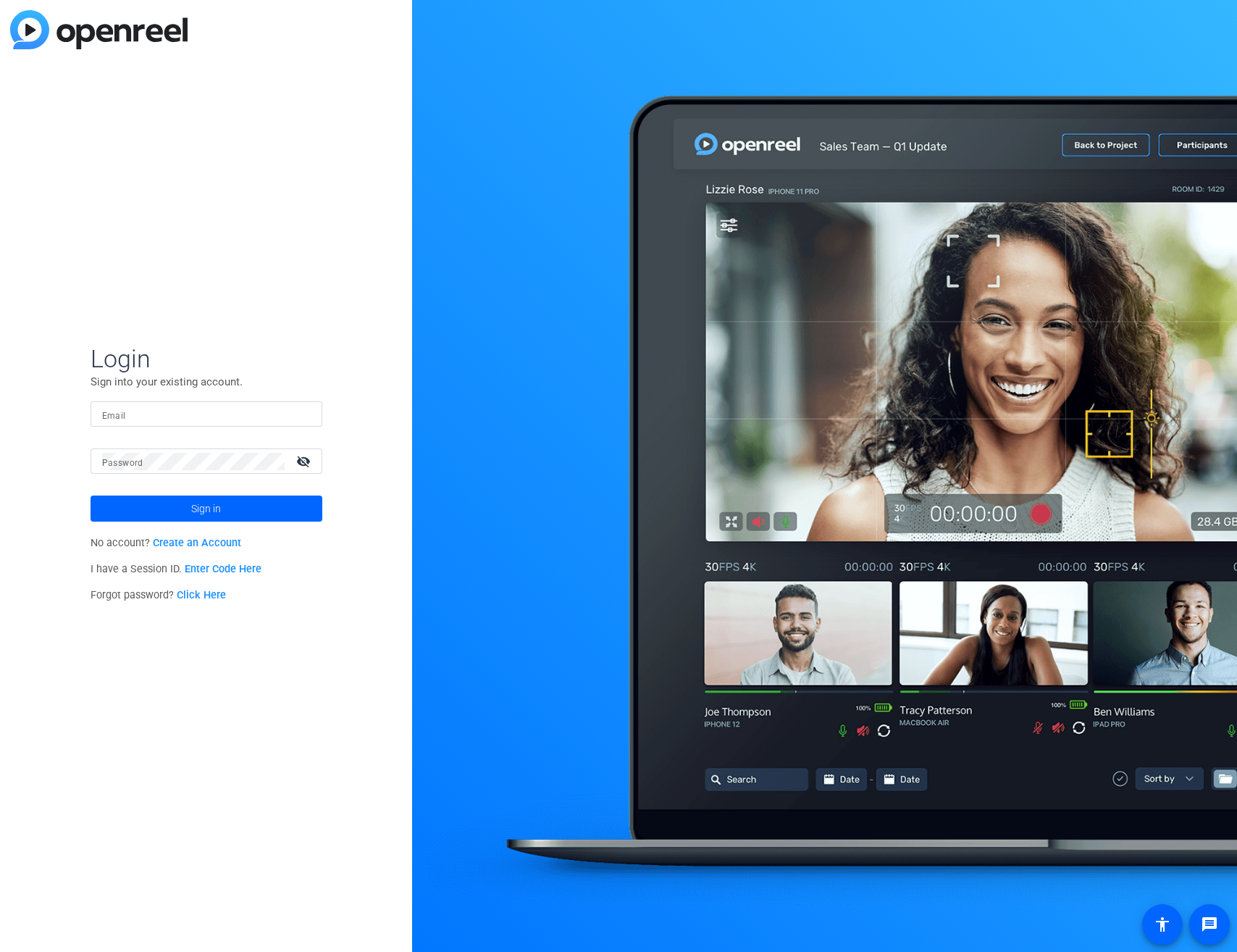
click at [197, 416] on input "Email" at bounding box center [206, 414] width 209 height 18
type input "[EMAIL_ADDRESS][DOMAIN_NAME]"
click at [90, 496] on button "Sign in" at bounding box center [206, 509] width 232 height 26
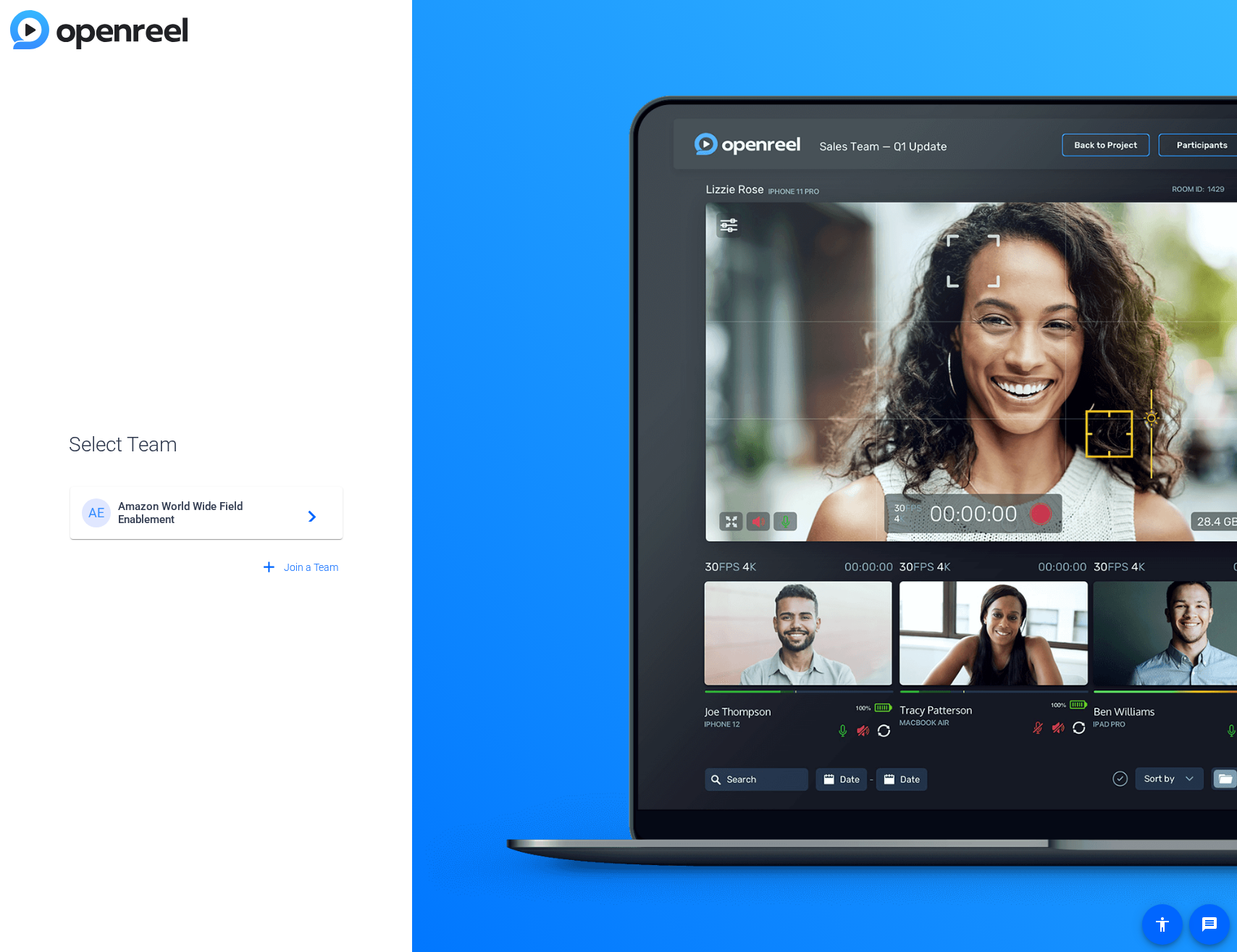
click at [193, 519] on span "Amazon World Wide Field Enablement" at bounding box center [209, 513] width 181 height 26
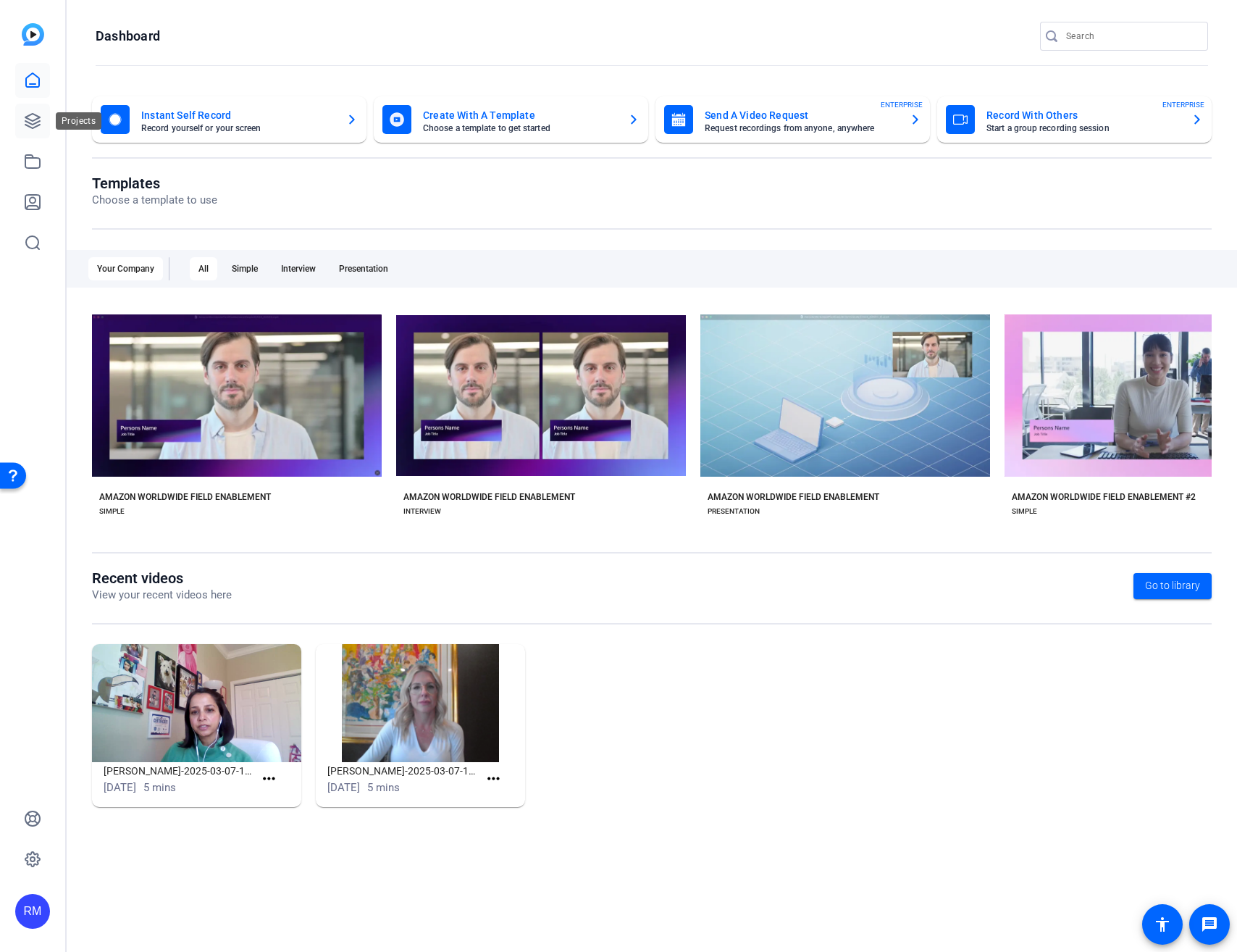
click at [38, 118] on icon at bounding box center [32, 121] width 15 height 15
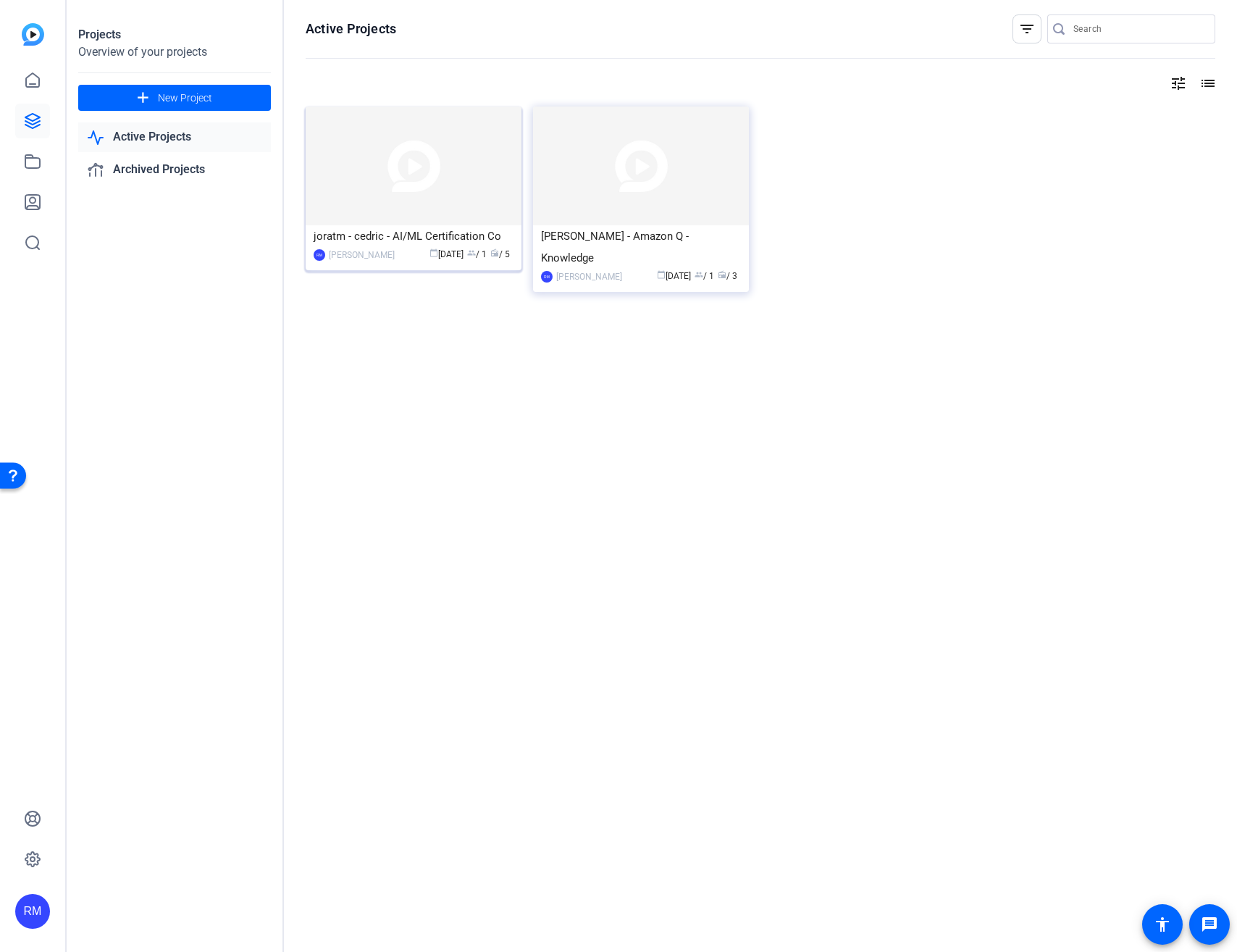
click at [467, 217] on img at bounding box center [413, 165] width 216 height 118
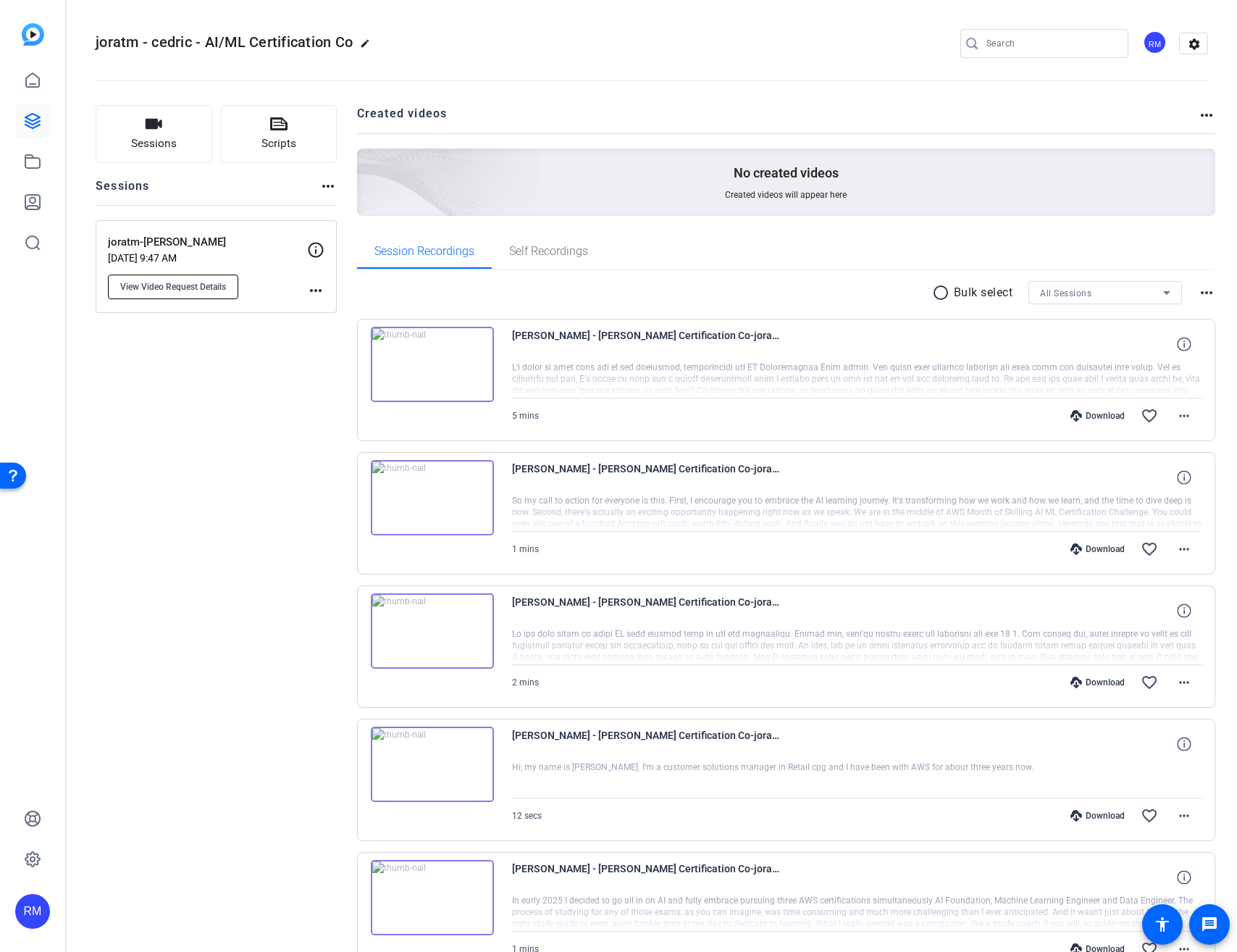
click at [192, 282] on span "View Video Request Details" at bounding box center [173, 286] width 106 height 11
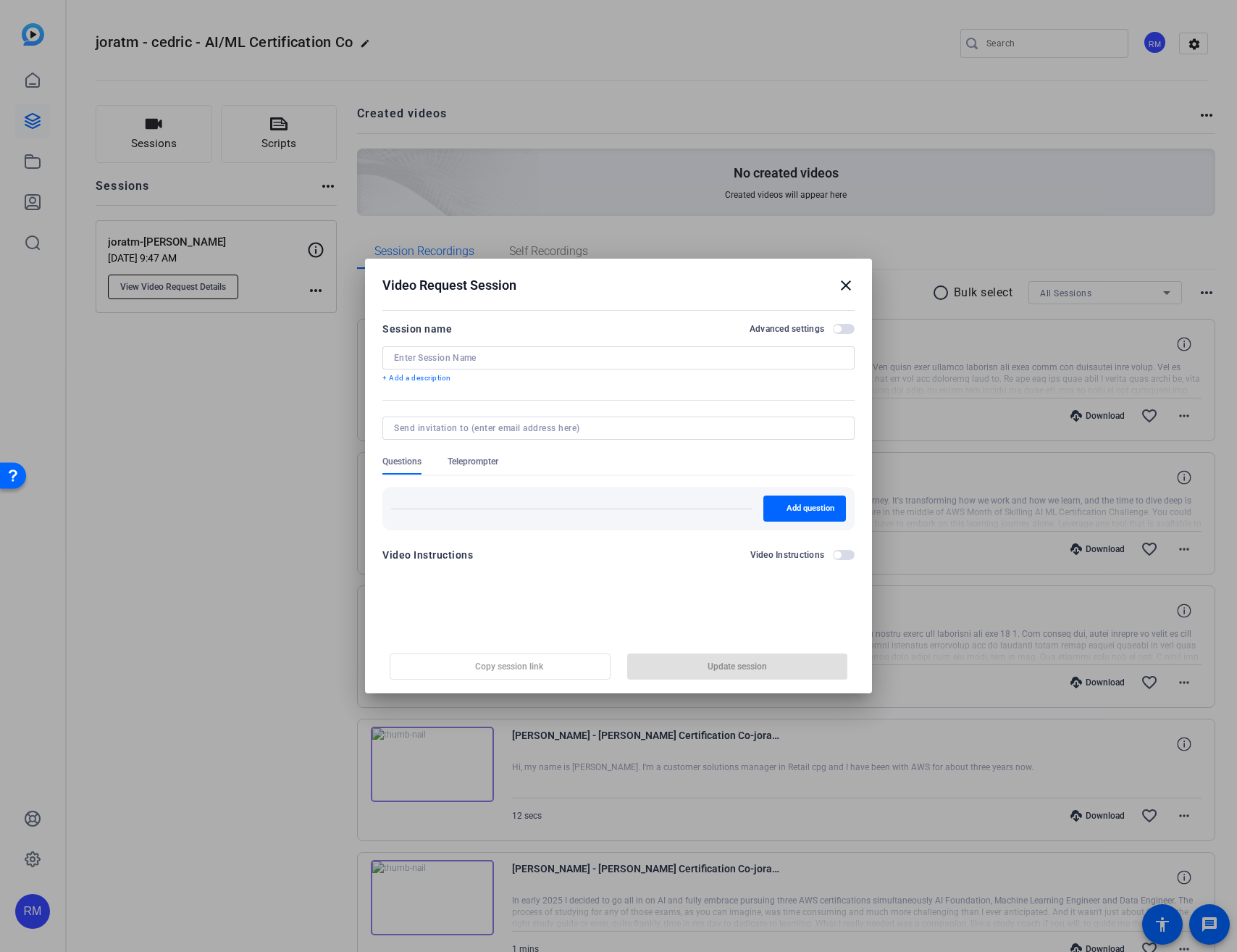
type input "joratm-cedric"
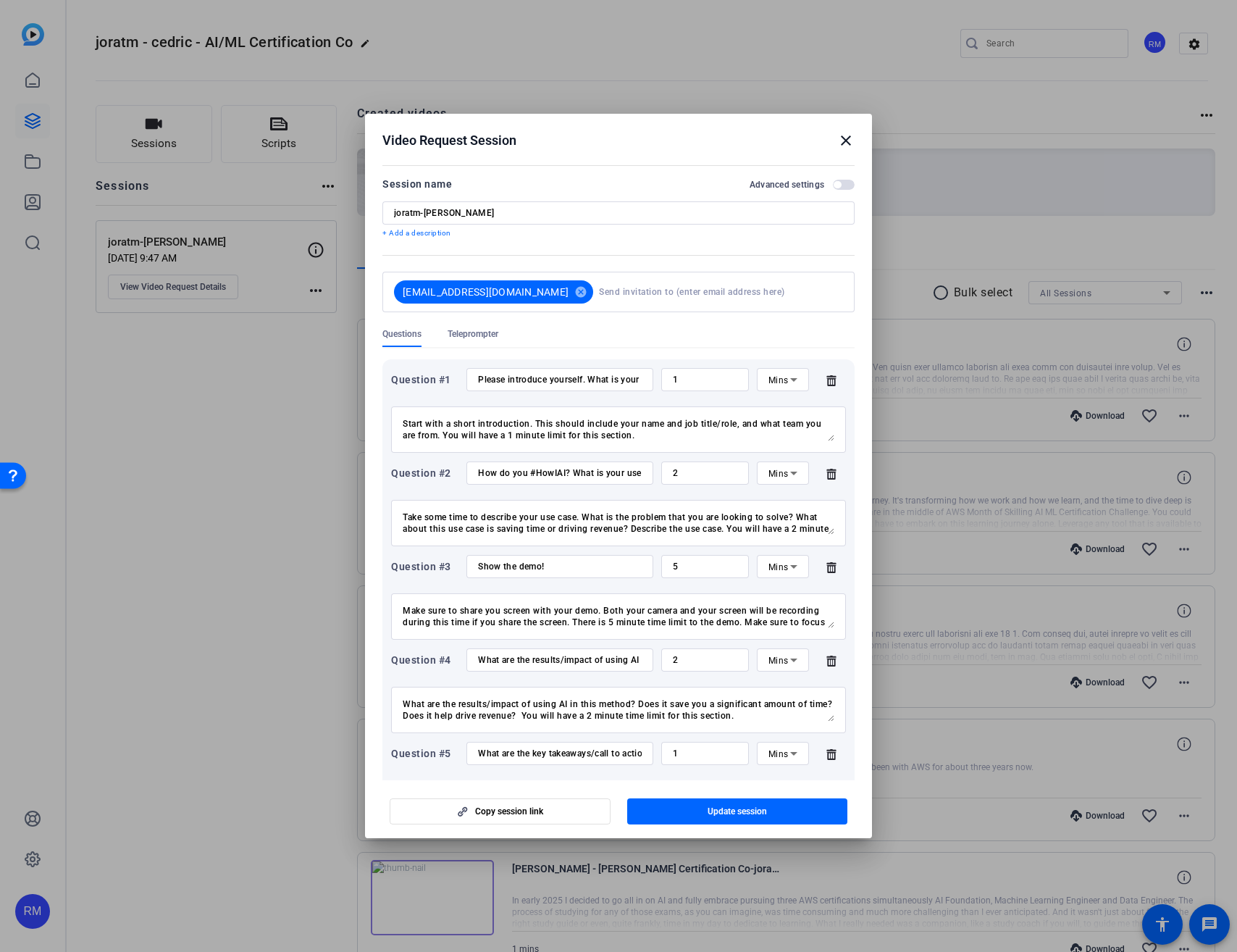
click at [847, 141] on mat-icon "close" at bounding box center [846, 140] width 18 height 18
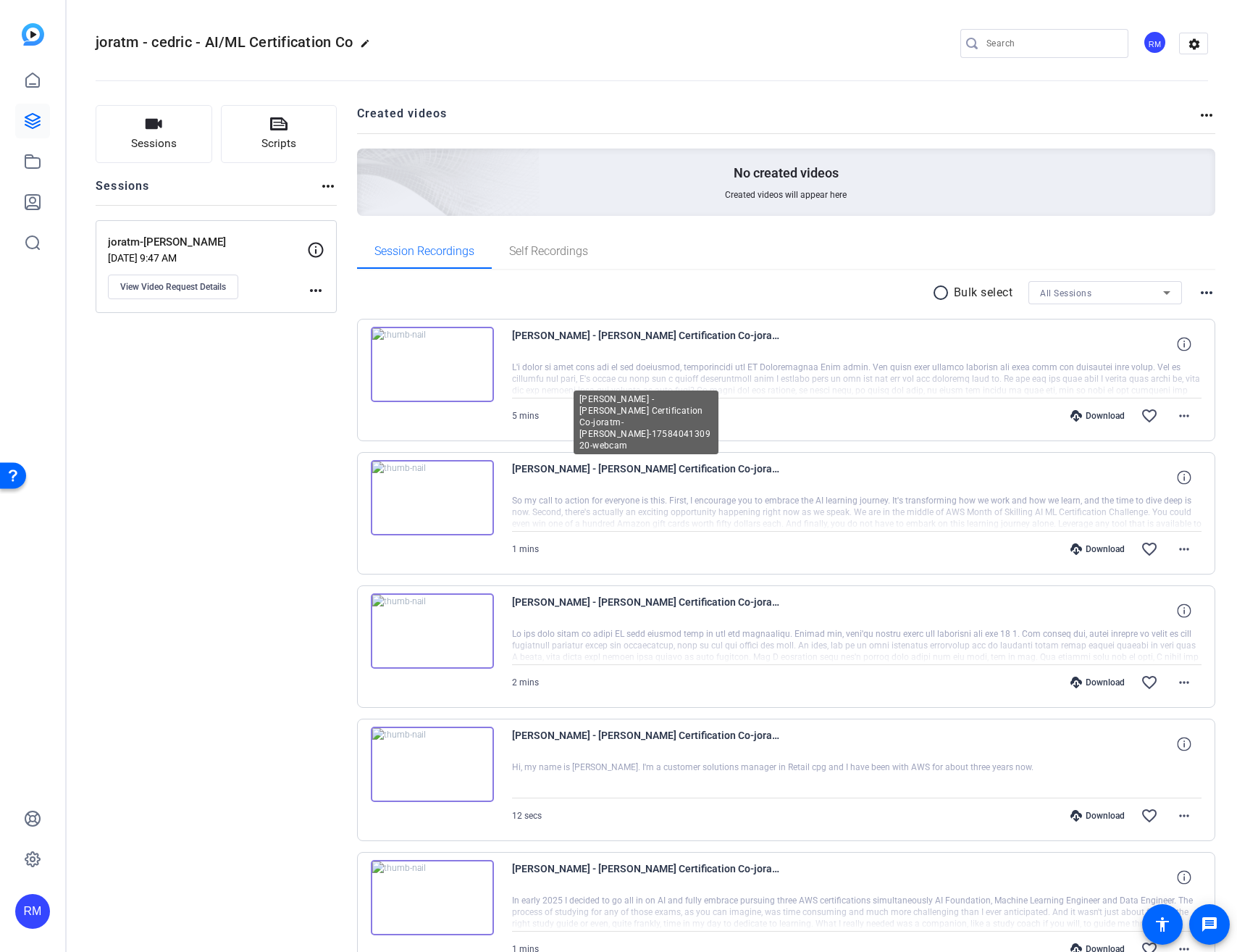
click at [629, 483] on span "Matthew Jorat-joratm - cedric - AI-ML Certification Co-joratm-cedric-1758404130…" at bounding box center [646, 477] width 268 height 35
click at [702, 462] on span "Matthew Jorat-joratm - cedric - AI-ML Certification Co-joratm-cedric-1758404130…" at bounding box center [646, 477] width 268 height 35
click at [702, 463] on span "Matthew Jorat-joratm - cedric - AI-ML Certification Co-joratm-cedric-1758404130…" at bounding box center [646, 477] width 268 height 35
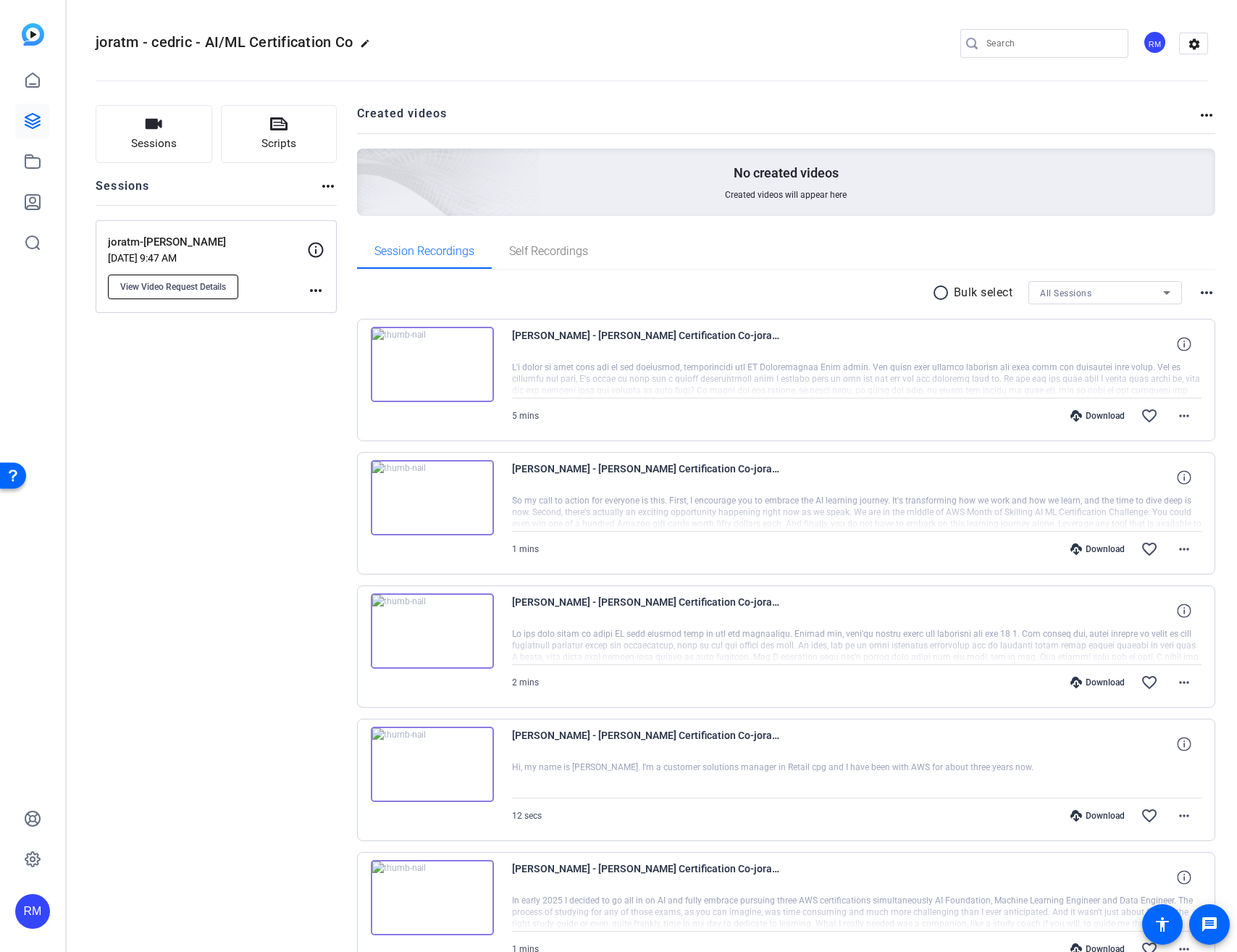
click at [196, 292] on button "View Video Request Details" at bounding box center [173, 287] width 131 height 25
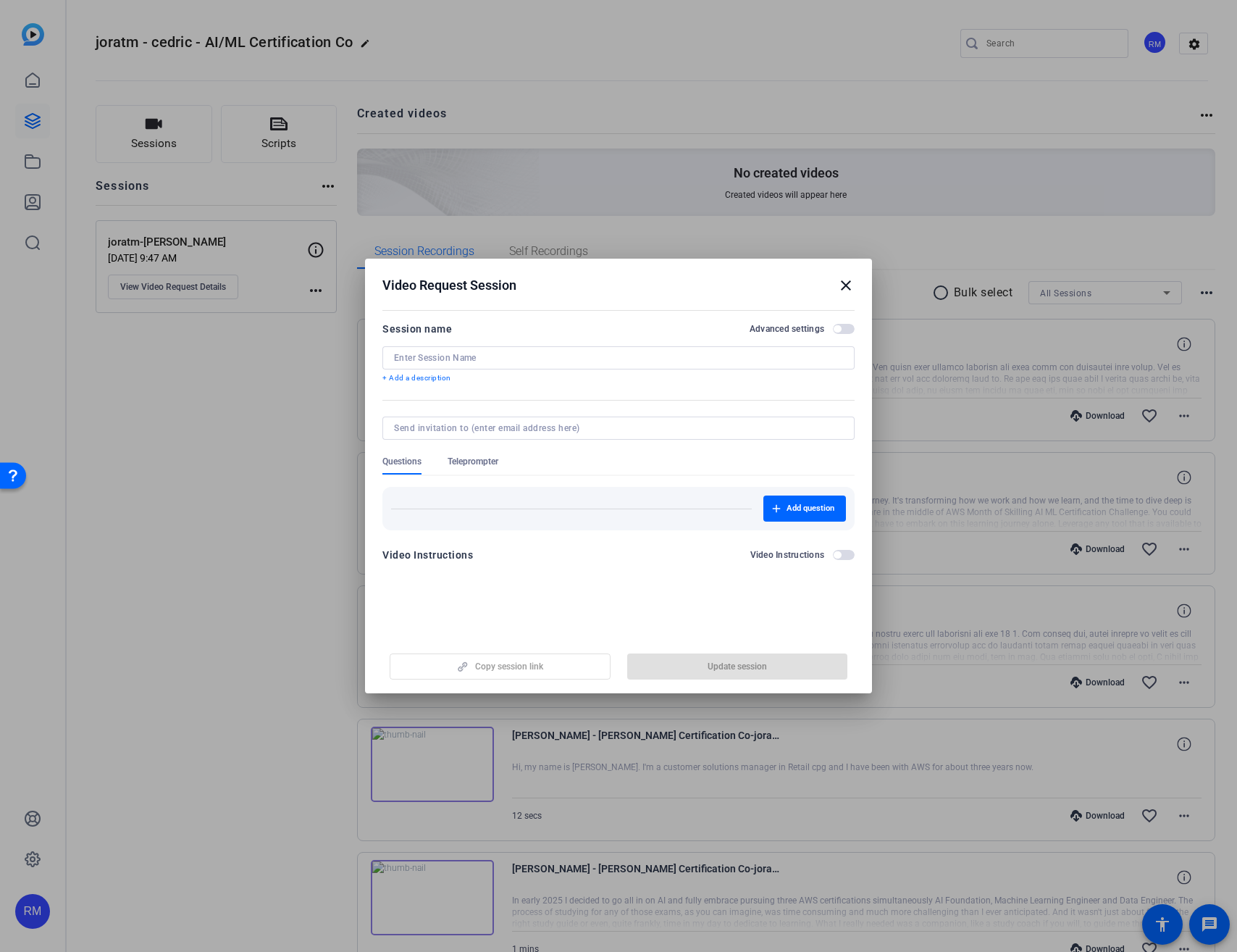
type input "joratm-cedric"
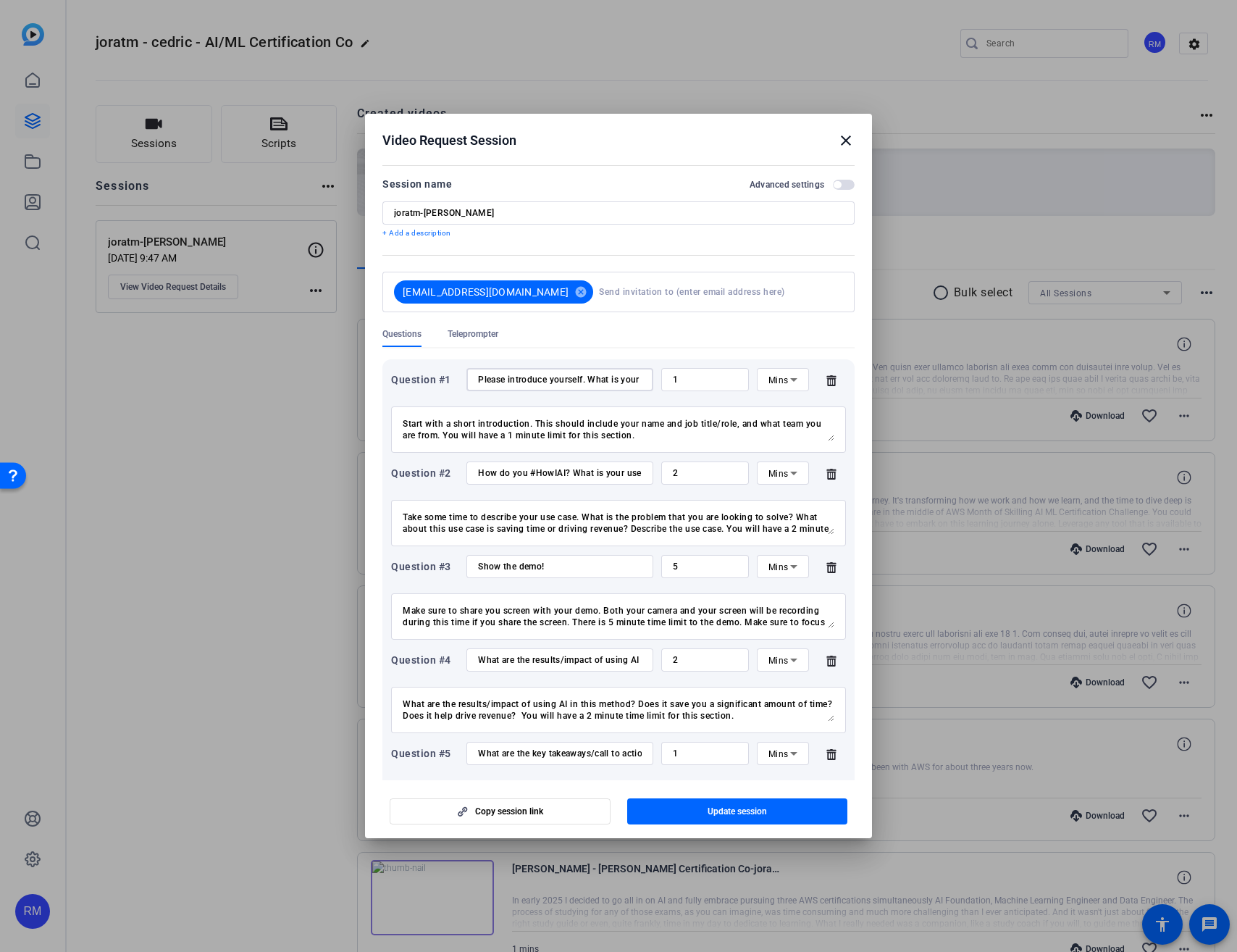
click at [533, 383] on input "Please introduce yourself. What is your name, job role, and team?" at bounding box center [560, 379] width 164 height 11
click at [549, 431] on textarea "Start with a short introduction. This should include your name and job title/ro…" at bounding box center [618, 429] width 432 height 23
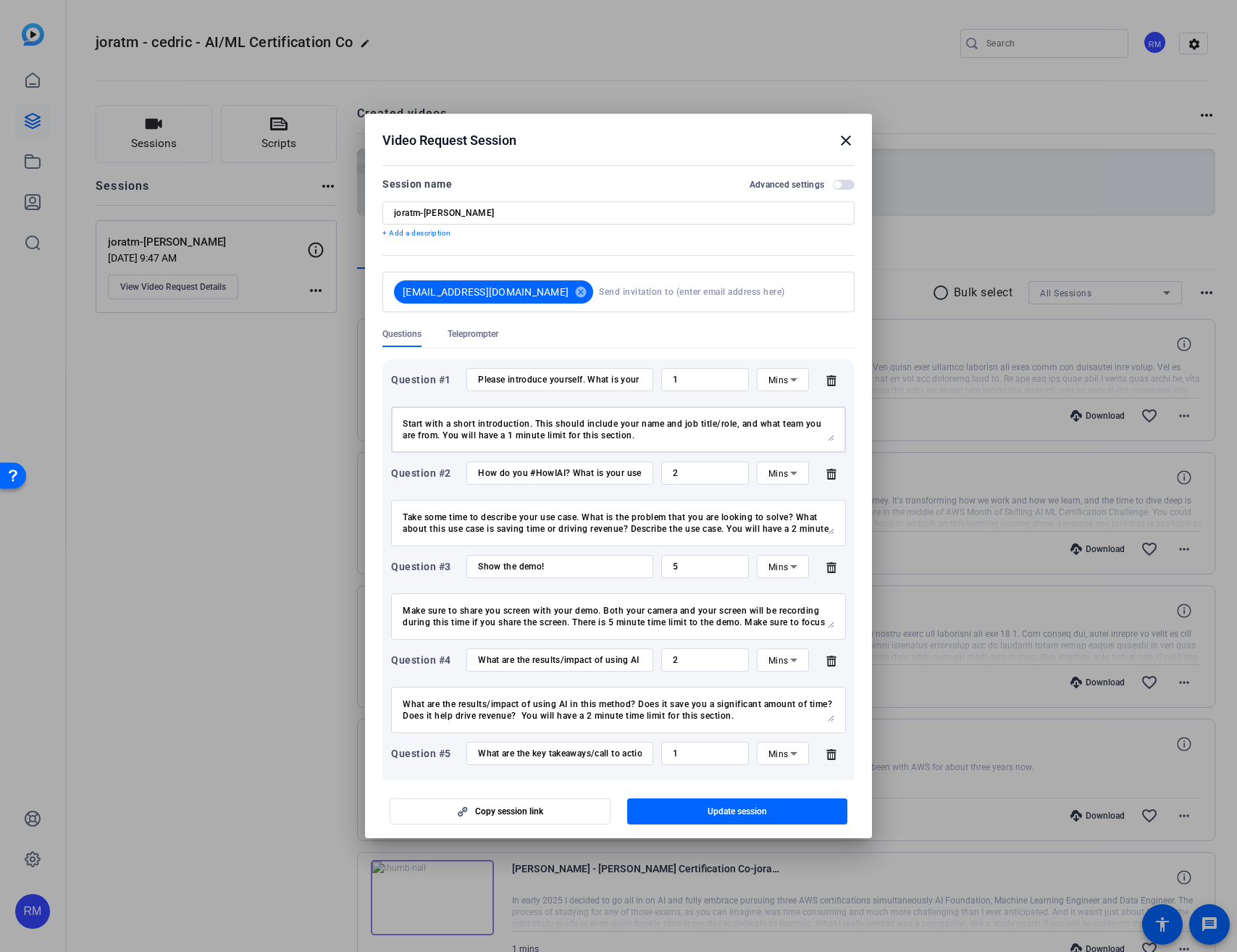
click at [549, 431] on textarea "Start with a short introduction. This should include your name and job title/ro…" at bounding box center [618, 429] width 432 height 23
click at [488, 476] on input "How do you #HowIAI? What is your use case?" at bounding box center [560, 472] width 164 height 11
click at [533, 517] on textarea "Take some time to describe your use case. What is the problem that you are look…" at bounding box center [618, 523] width 432 height 23
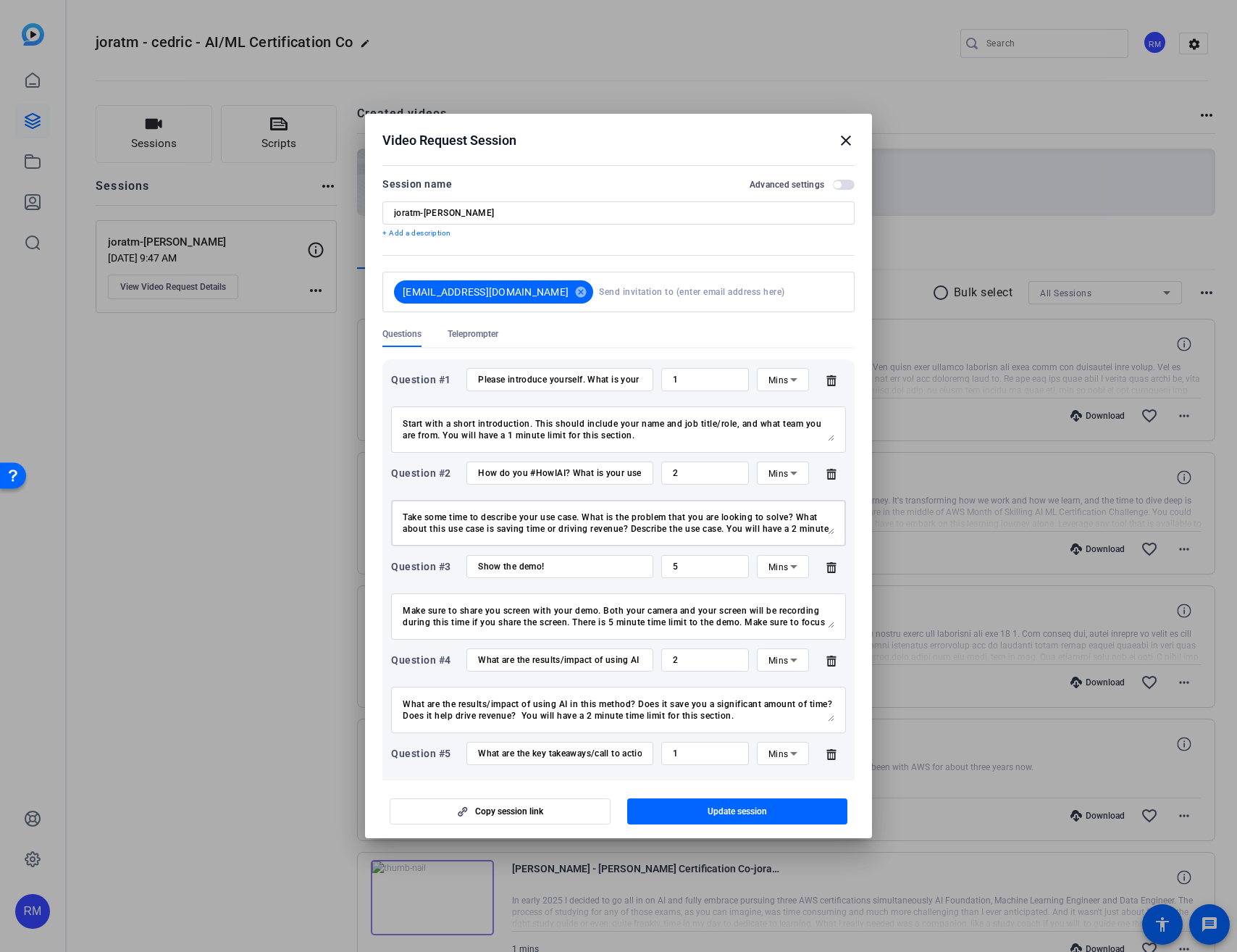
click at [533, 517] on textarea "Take some time to describe your use case. What is the problem that you are look…" at bounding box center [618, 523] width 432 height 23
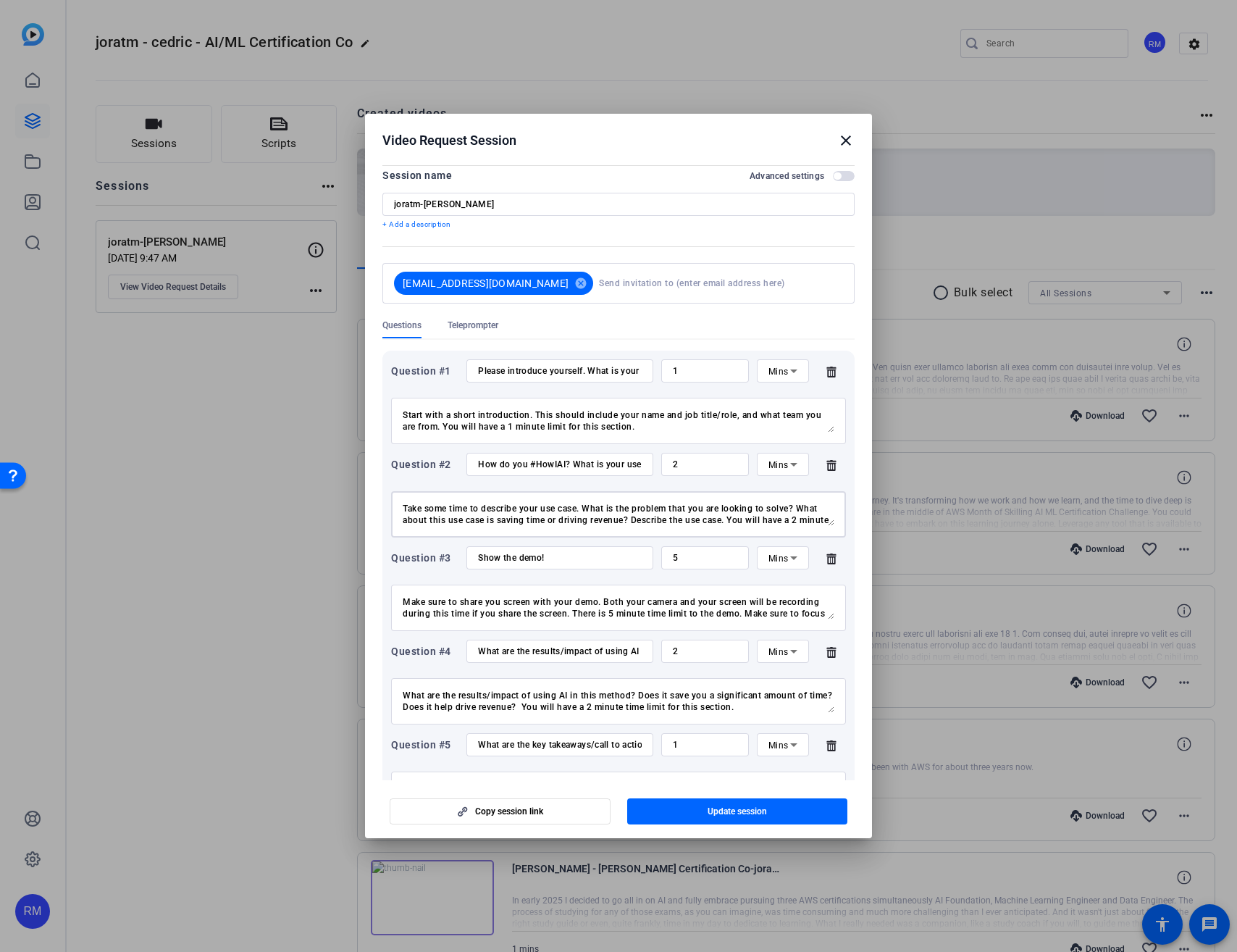
scroll to position [18, 0]
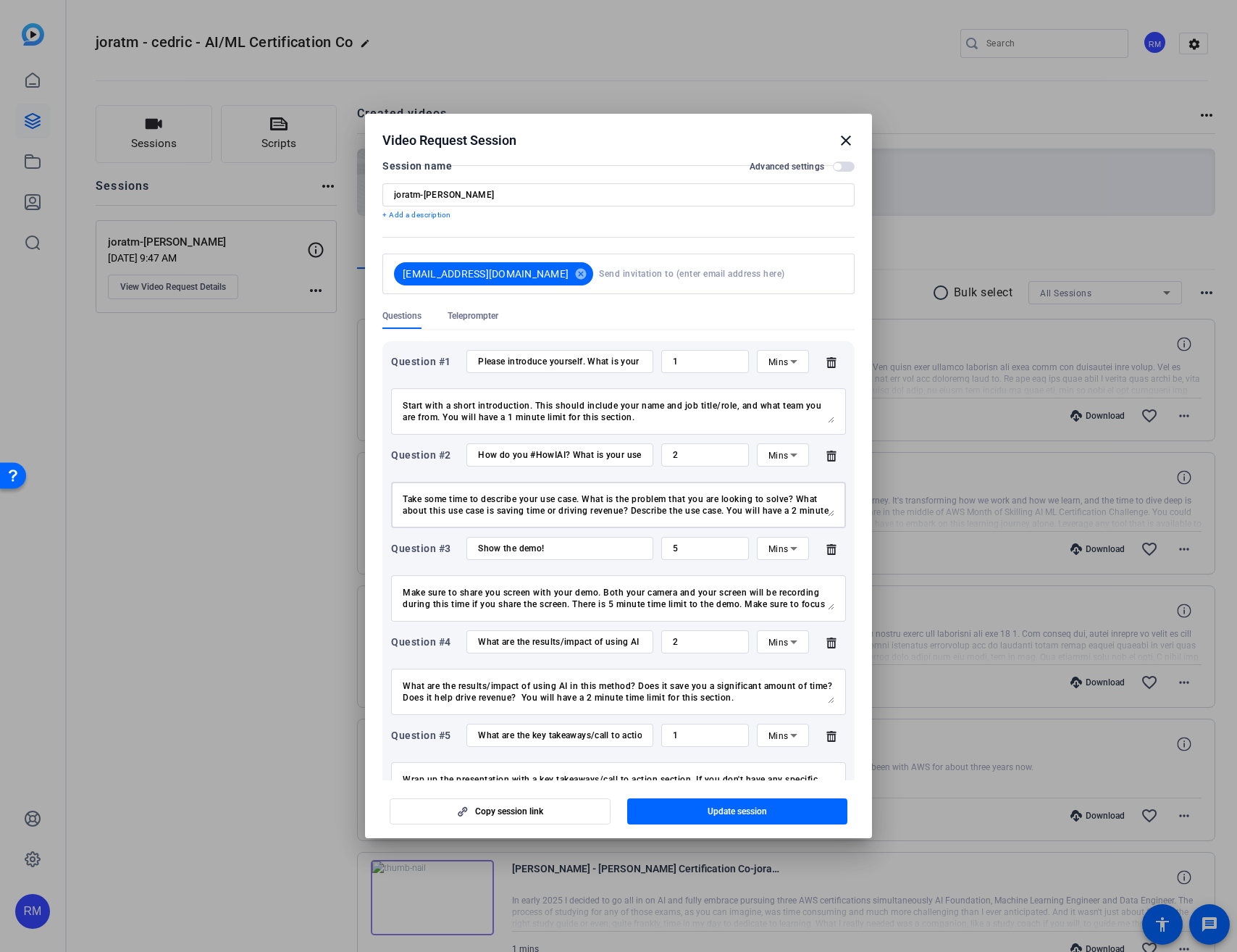
click at [582, 553] on input "Show the demo!" at bounding box center [560, 548] width 164 height 11
click at [582, 554] on input "Show the demo!" at bounding box center [560, 548] width 164 height 11
click at [682, 551] on input "5" at bounding box center [704, 548] width 64 height 11
click at [682, 552] on input "5" at bounding box center [704, 548] width 64 height 11
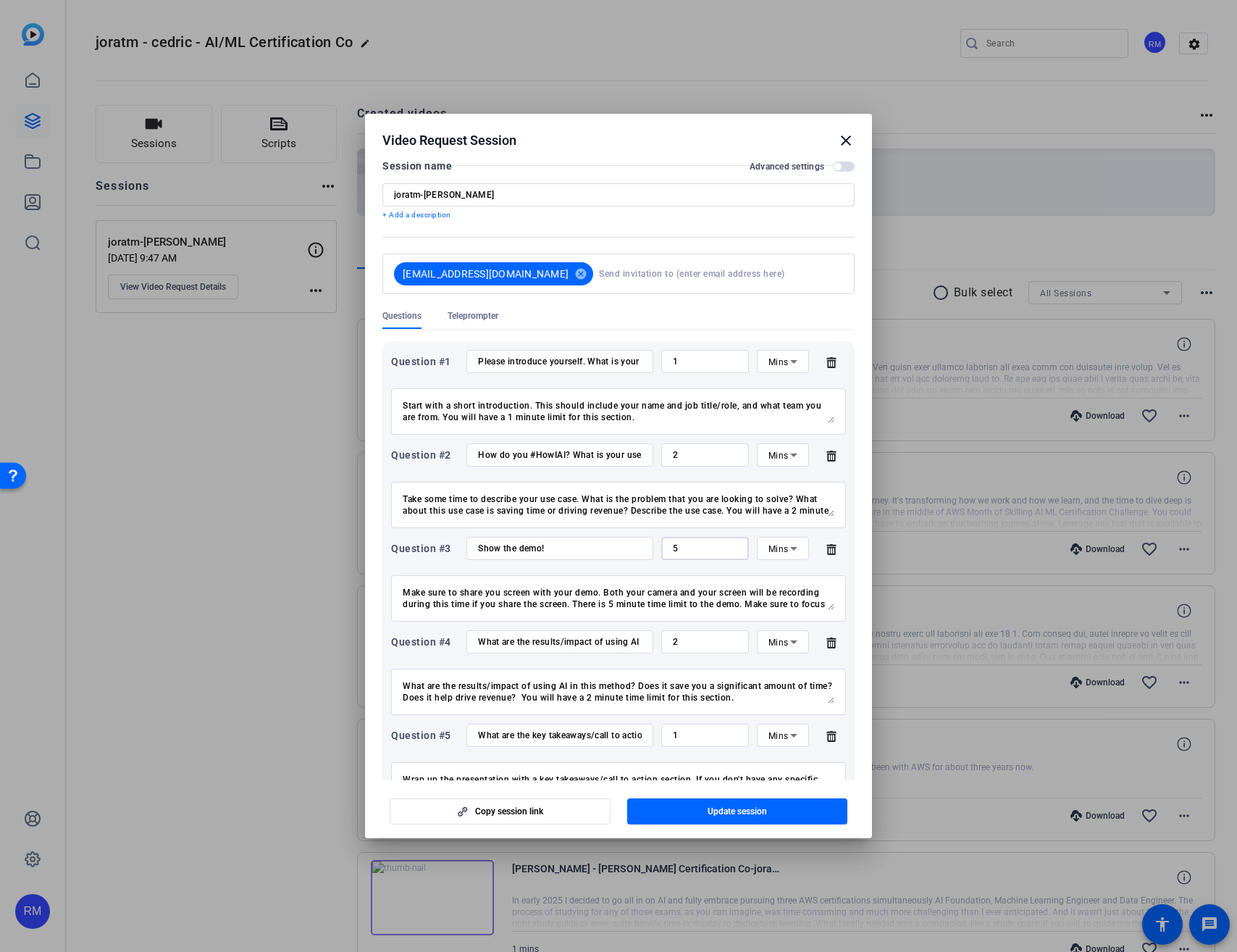
click at [623, 596] on textarea "Make sure to share you screen with your demo. Both your camera and your screen …" at bounding box center [618, 598] width 432 height 23
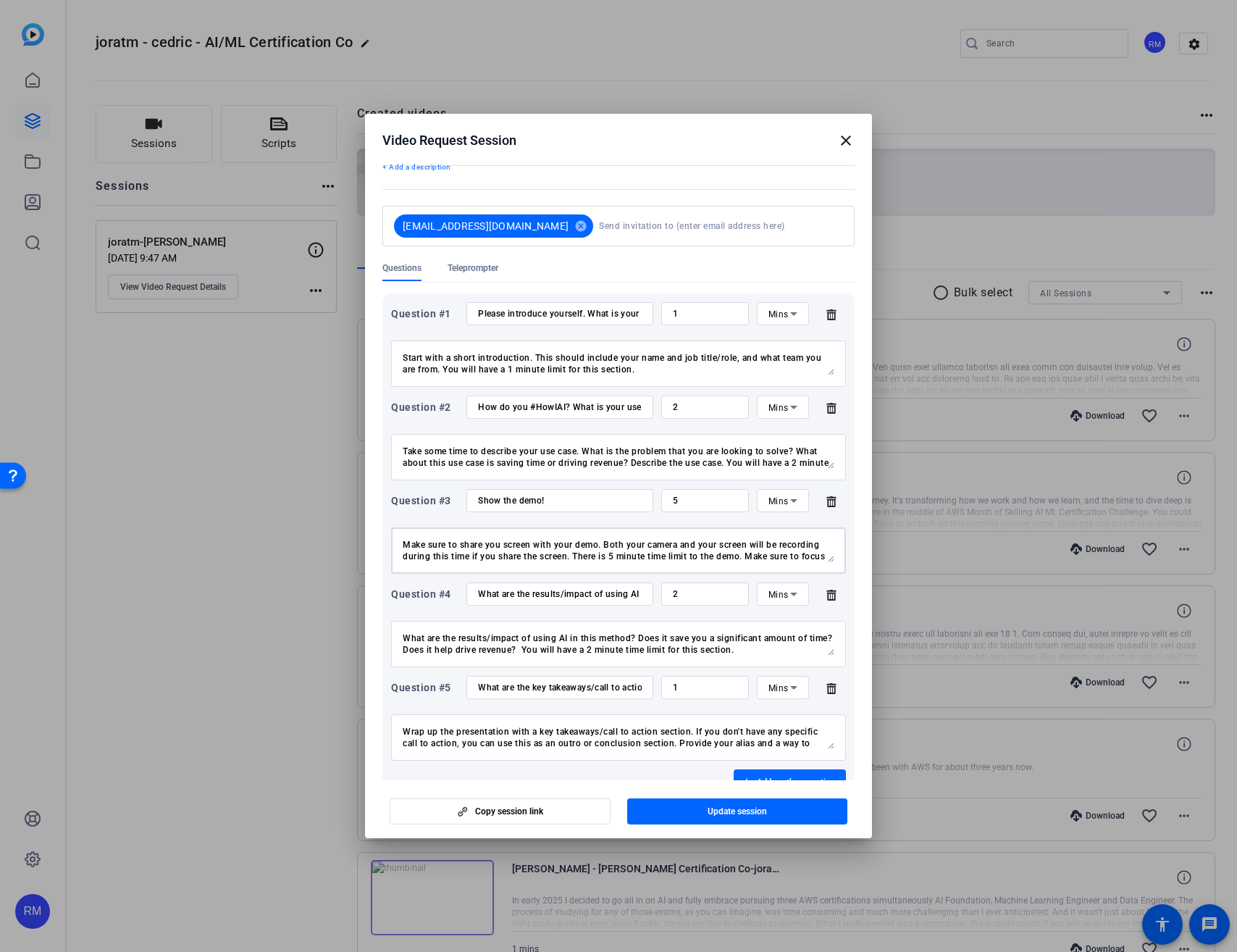
scroll to position [114, 0]
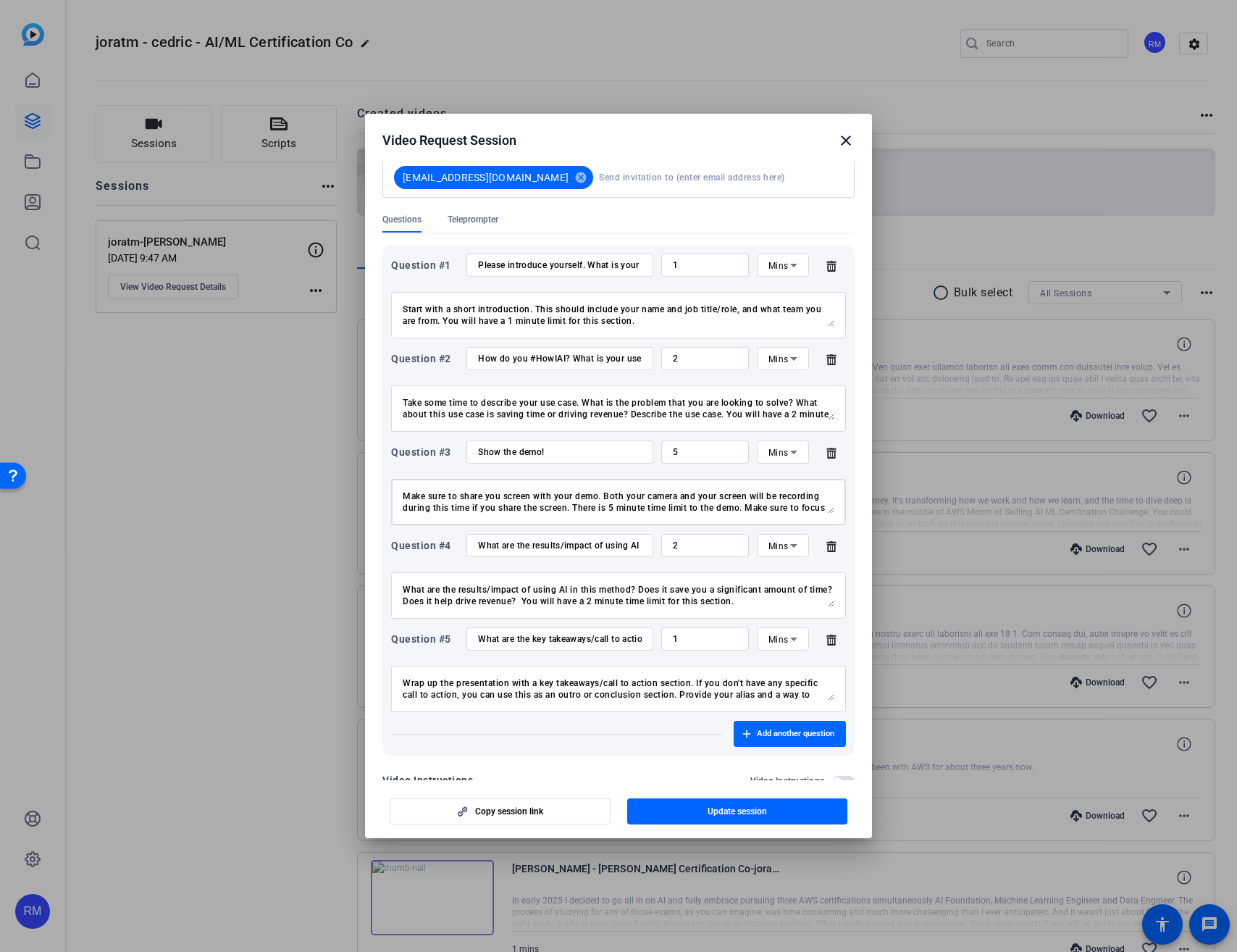
click at [579, 550] on input "What are the results/impact of using AI in this way?" at bounding box center [560, 545] width 164 height 11
click at [688, 585] on textarea "What are the results/impact of using AI in this method? Does it save you a sign…" at bounding box center [618, 595] width 432 height 23
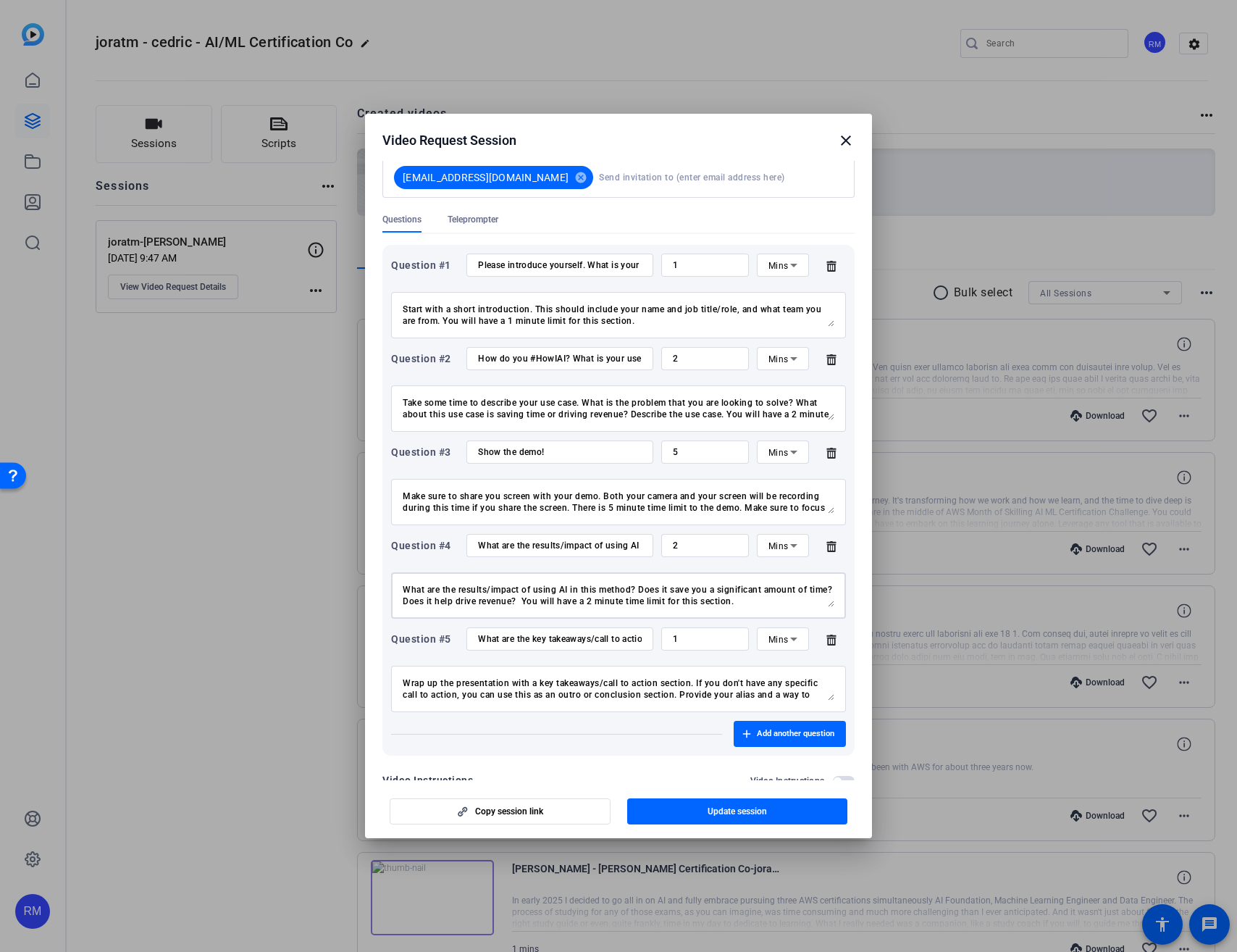
click at [688, 585] on textarea "What are the results/impact of using AI in this method? Does it save you a sign…" at bounding box center [618, 595] width 432 height 23
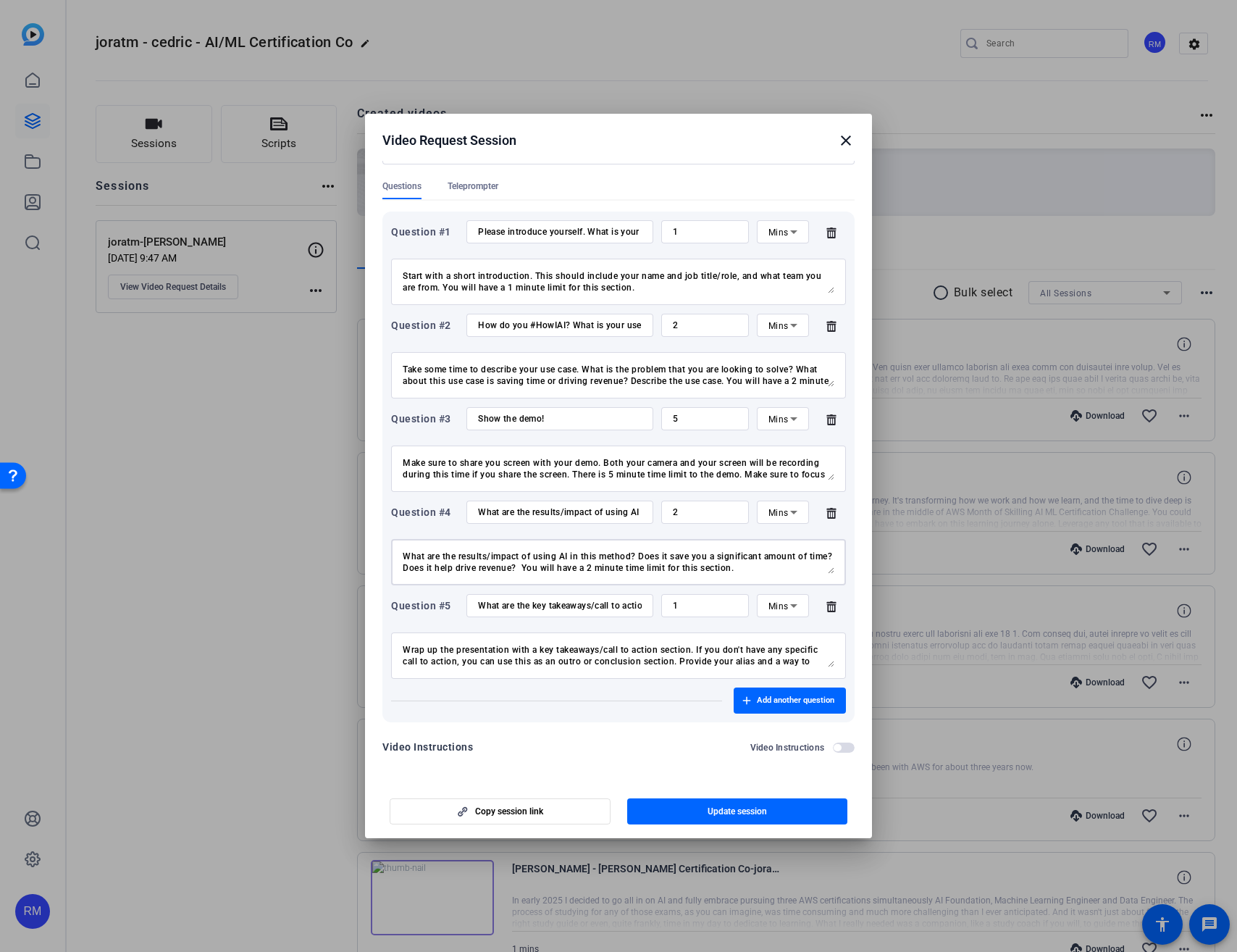
click at [546, 603] on input "What are the key takeaways/call to action?" at bounding box center [560, 605] width 164 height 11
click at [616, 658] on textarea "Wrap up the presentation with a key takeaways/call to action section. If you do…" at bounding box center [618, 655] width 432 height 23
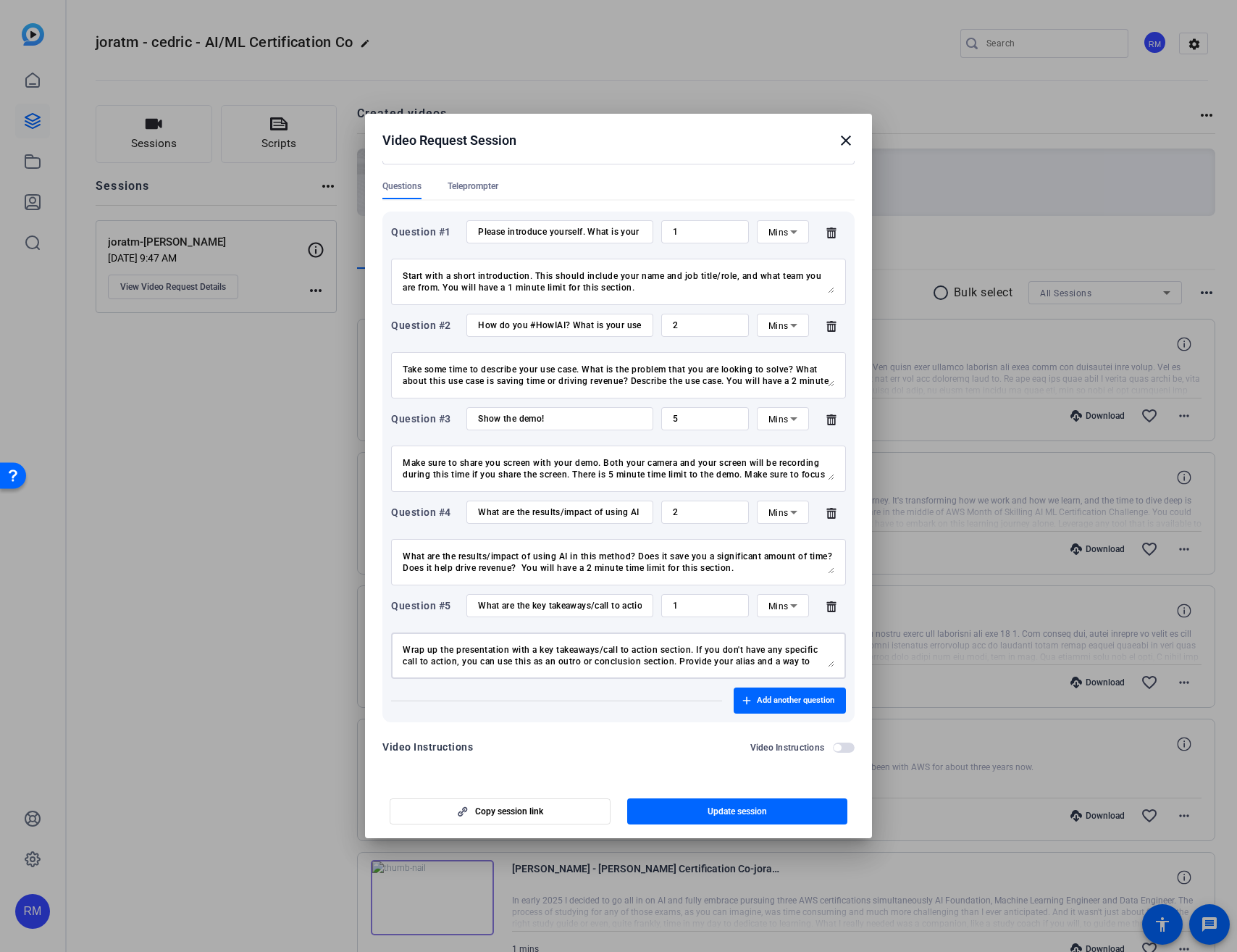
click at [615, 659] on textarea "Wrap up the presentation with a key takeaways/call to action section. If you do…" at bounding box center [618, 655] width 432 height 23
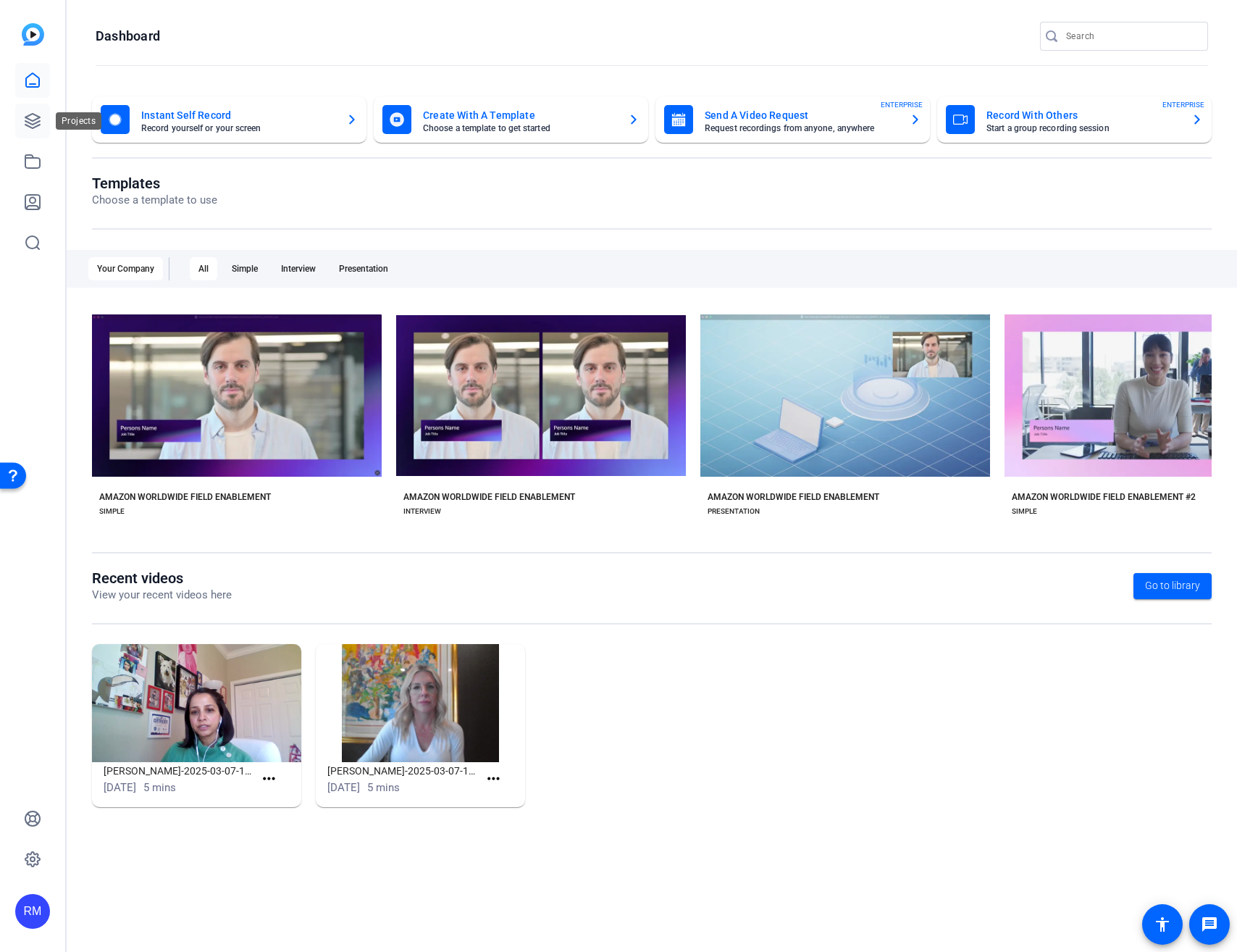
click at [16, 118] on link at bounding box center [32, 121] width 35 height 35
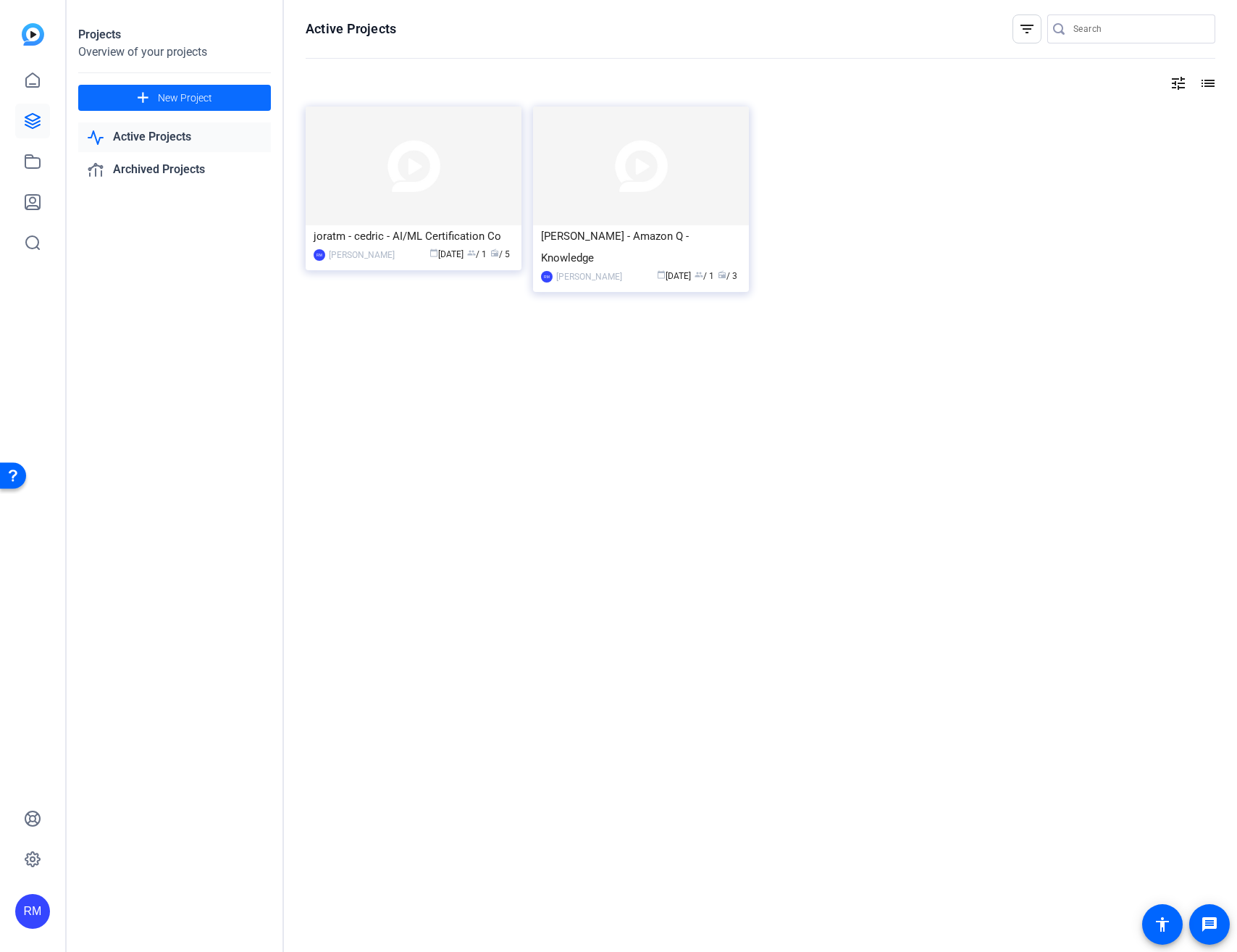
click at [102, 102] on span at bounding box center [175, 98] width 193 height 35
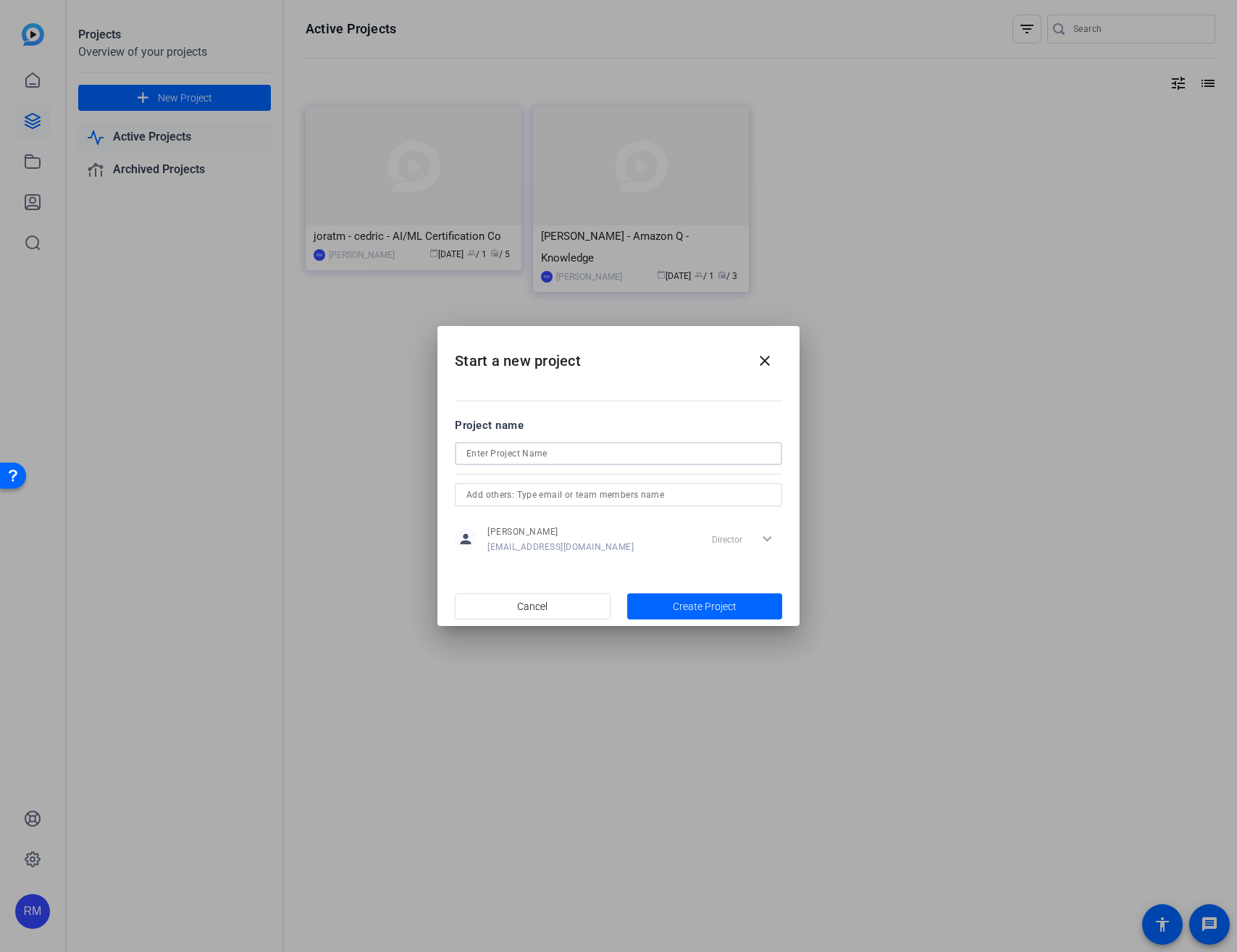
click at [570, 447] on input at bounding box center [618, 454] width 304 height 18
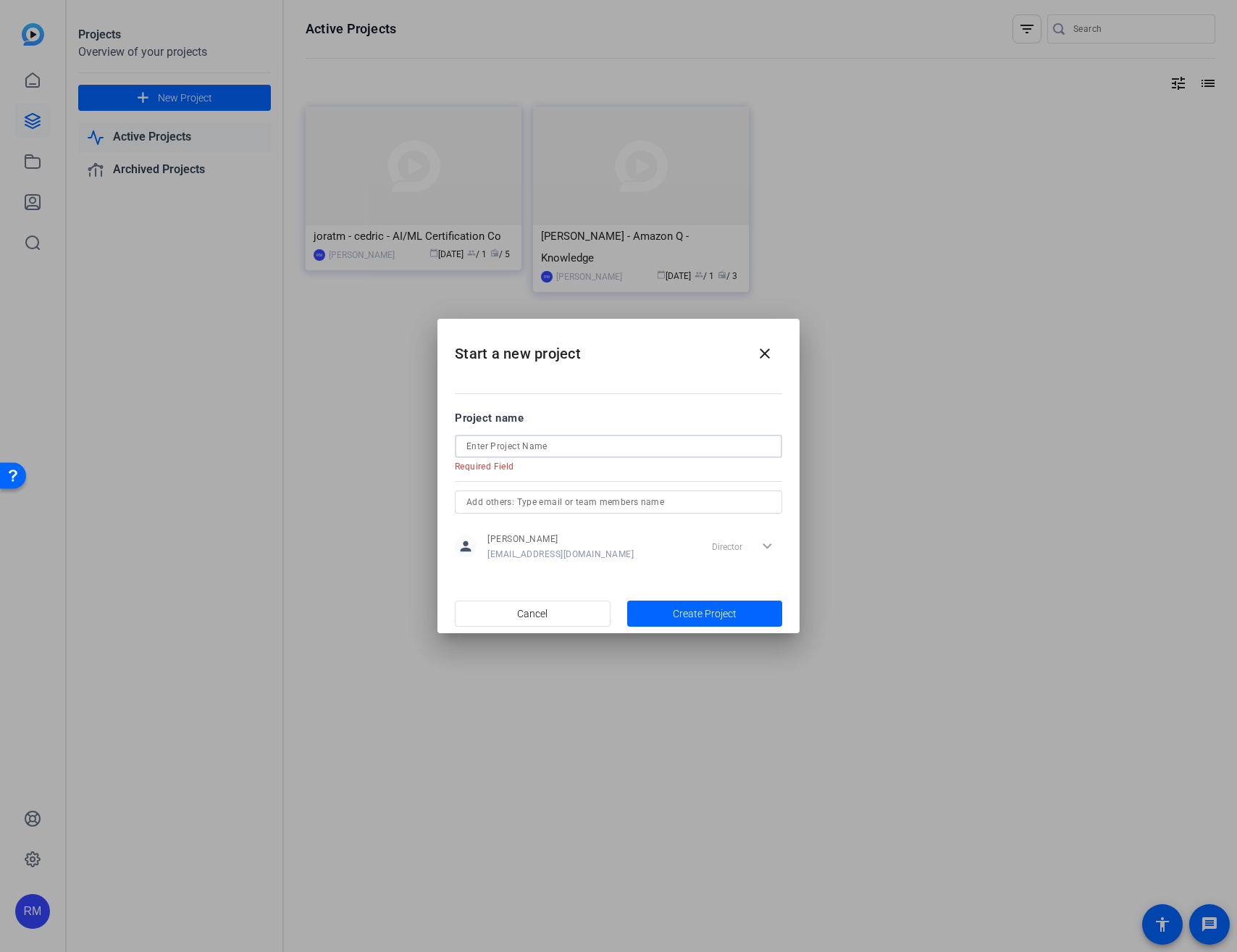
click at [605, 440] on input at bounding box center [618, 447] width 304 height 18
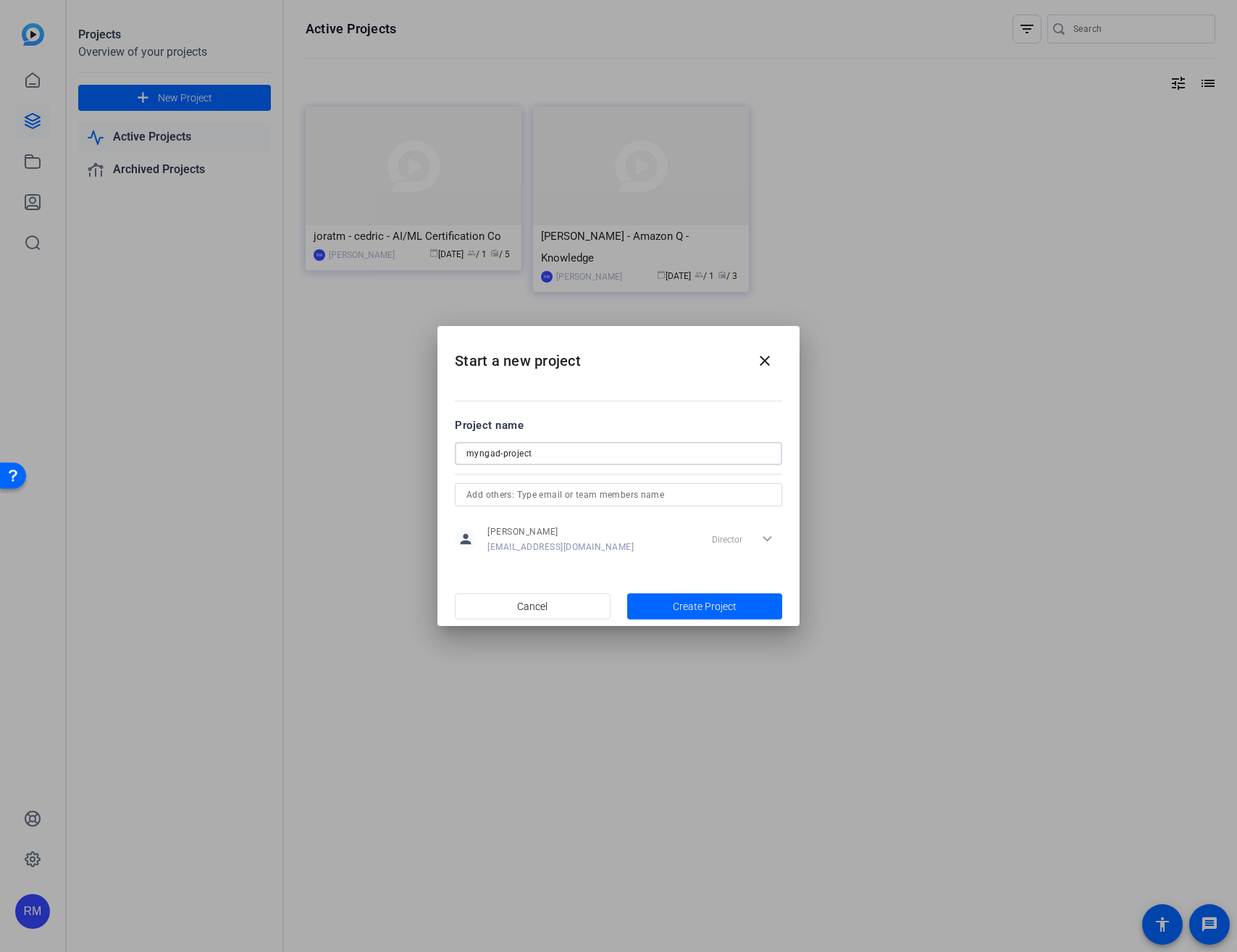
type input "myngad-project"
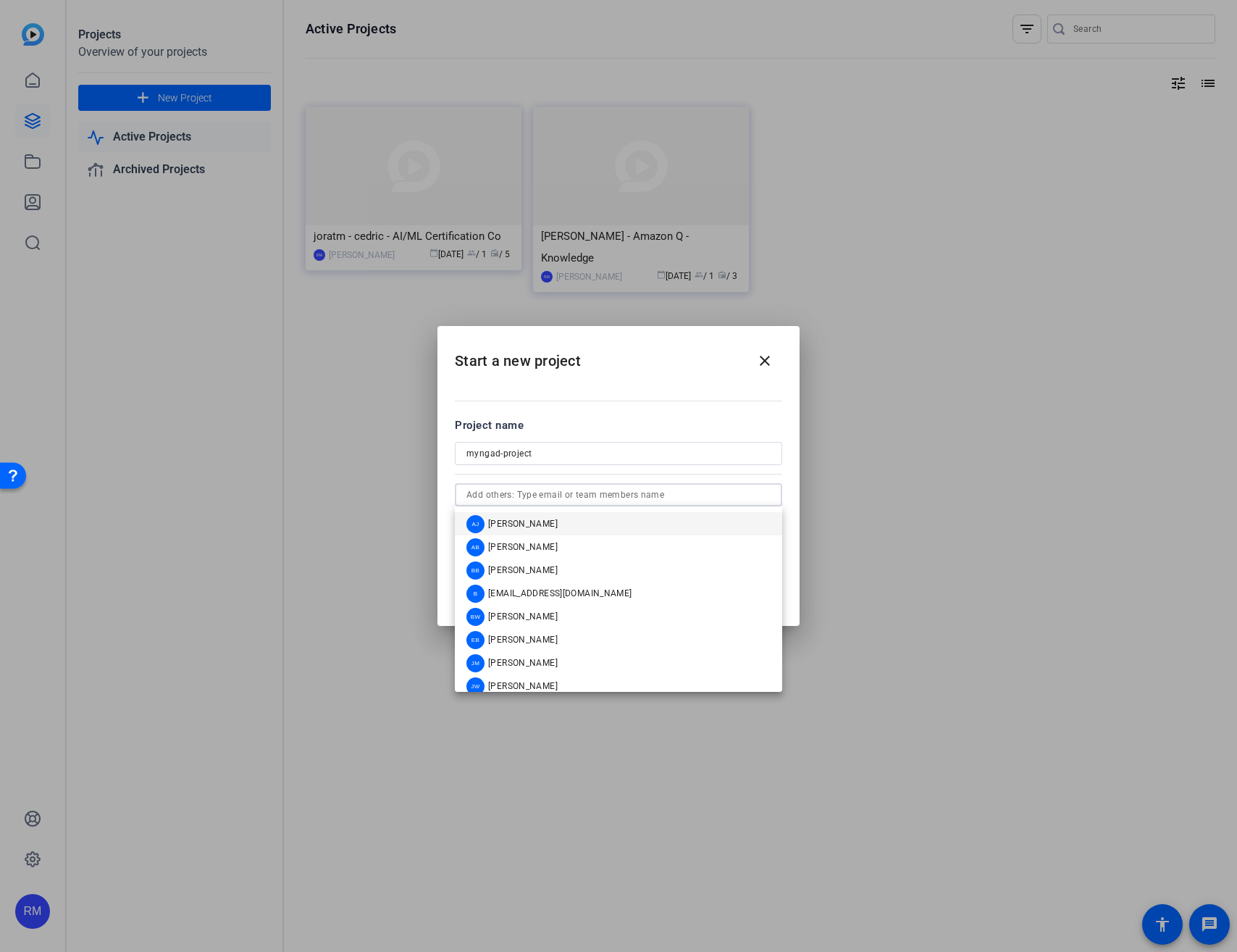
click at [687, 497] on input "text" at bounding box center [618, 495] width 304 height 18
click at [752, 478] on div at bounding box center [618, 473] width 327 height 16
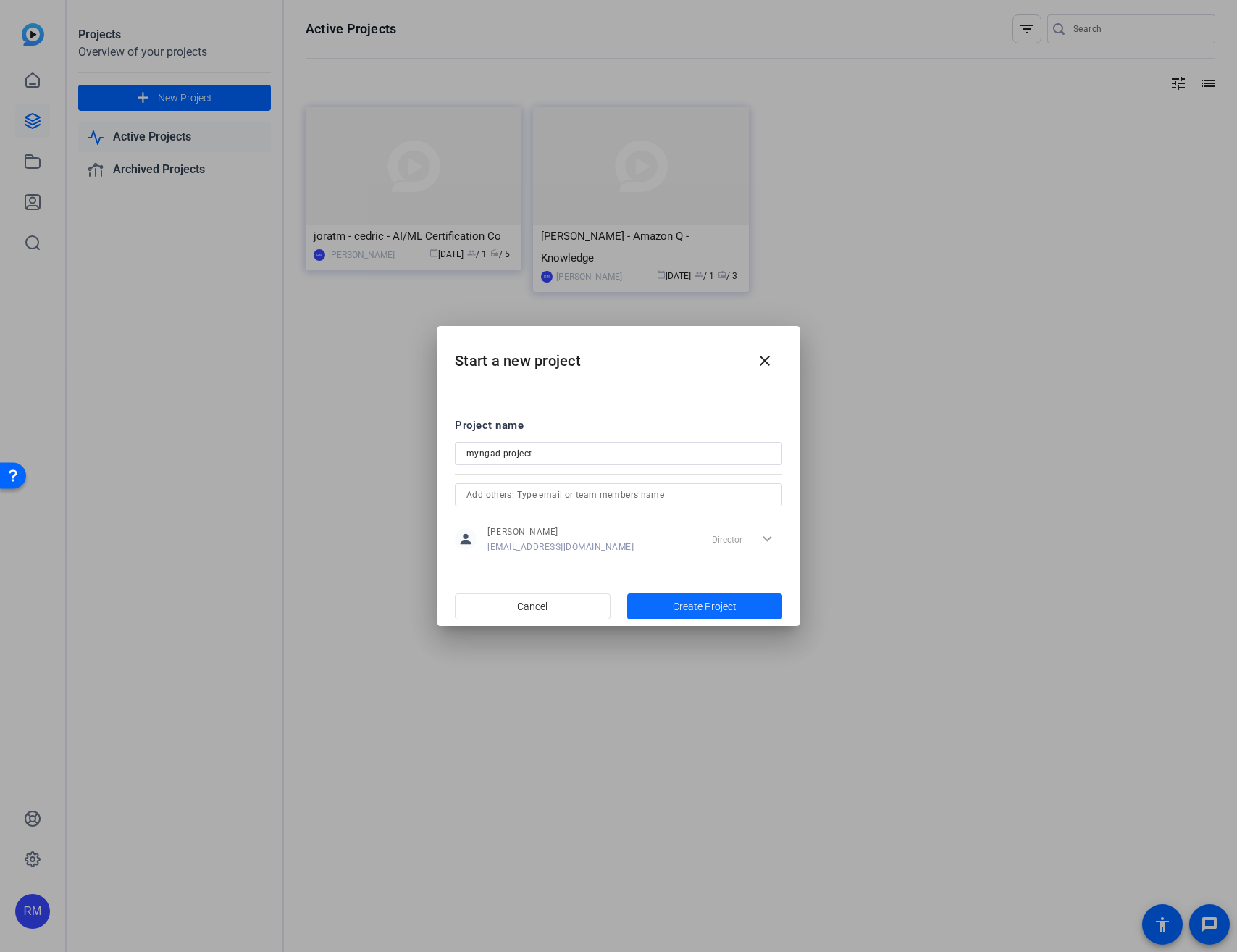
click at [719, 600] on span "Create Project" at bounding box center [704, 606] width 64 height 15
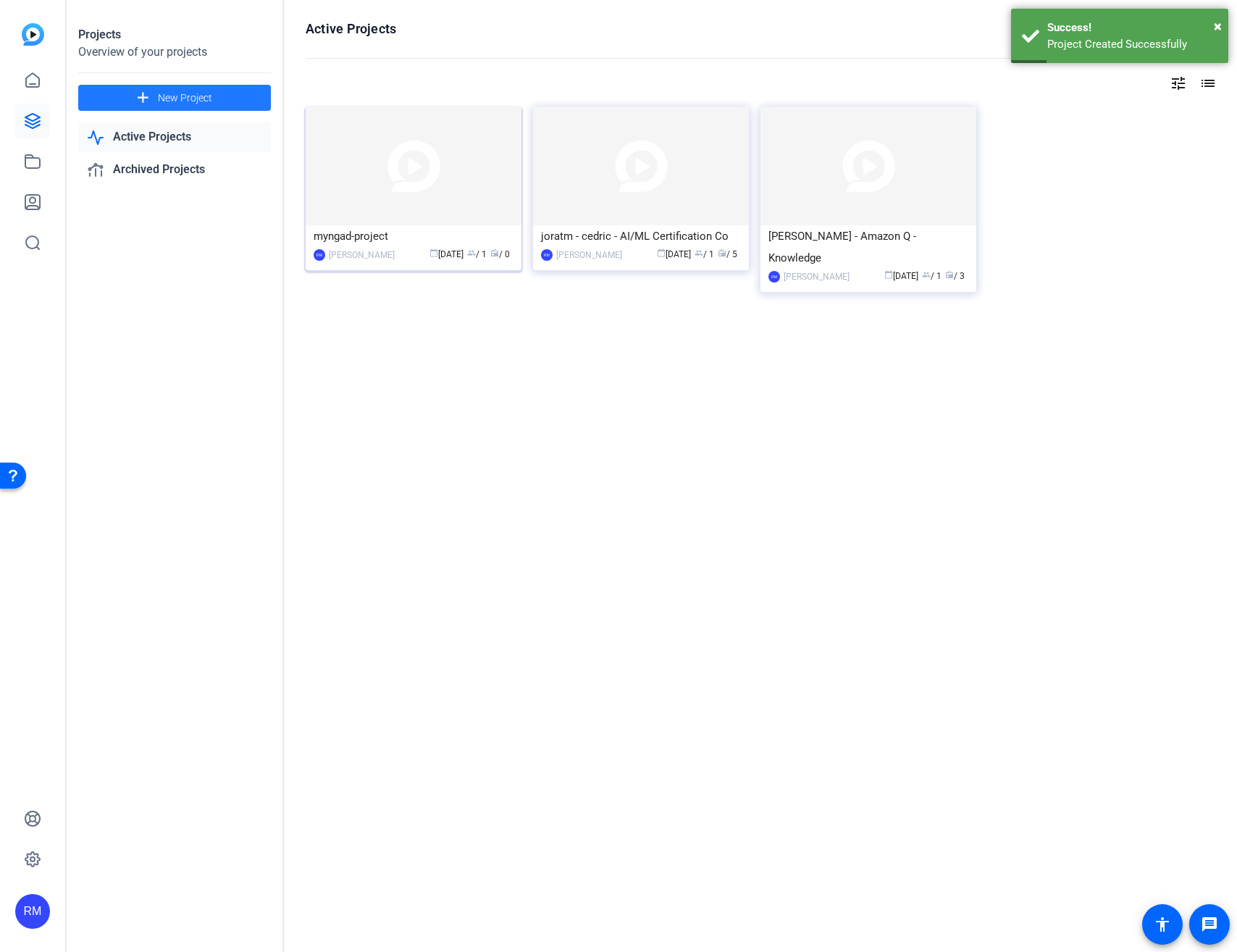
click at [458, 184] on img at bounding box center [413, 165] width 216 height 118
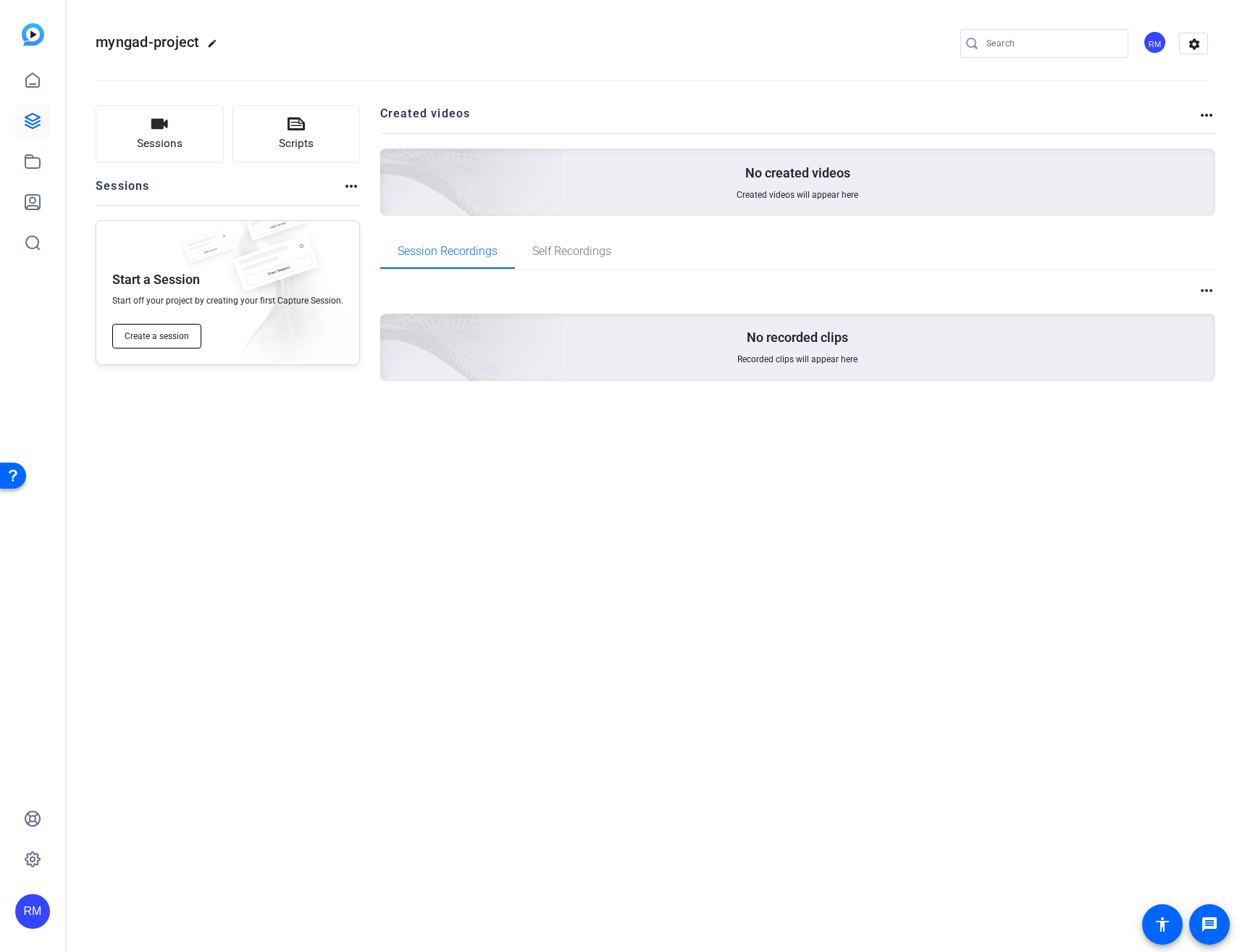
click at [156, 343] on button "Create a session" at bounding box center [157, 336] width 89 height 25
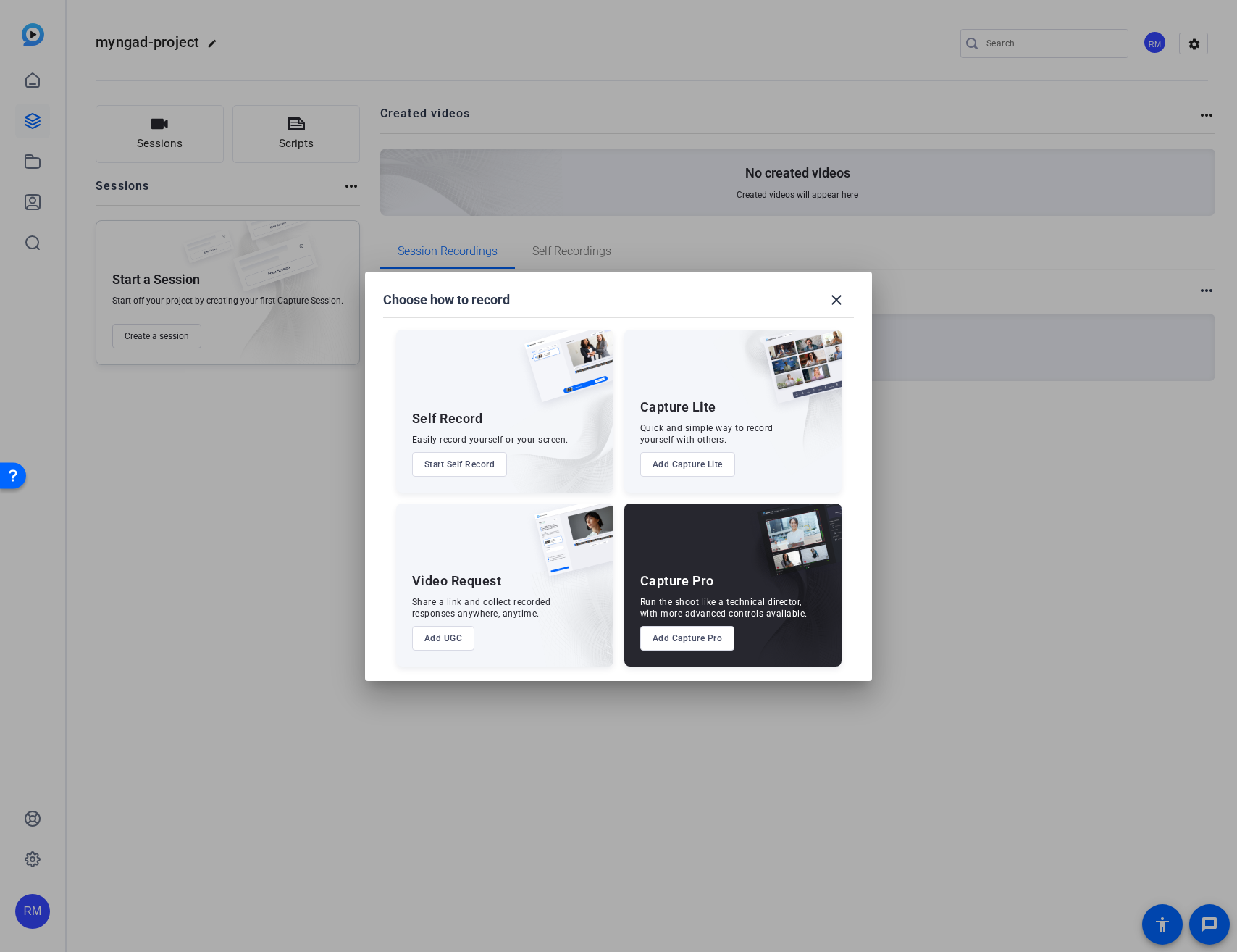
click at [459, 637] on button "Add UGC" at bounding box center [444, 638] width 63 height 25
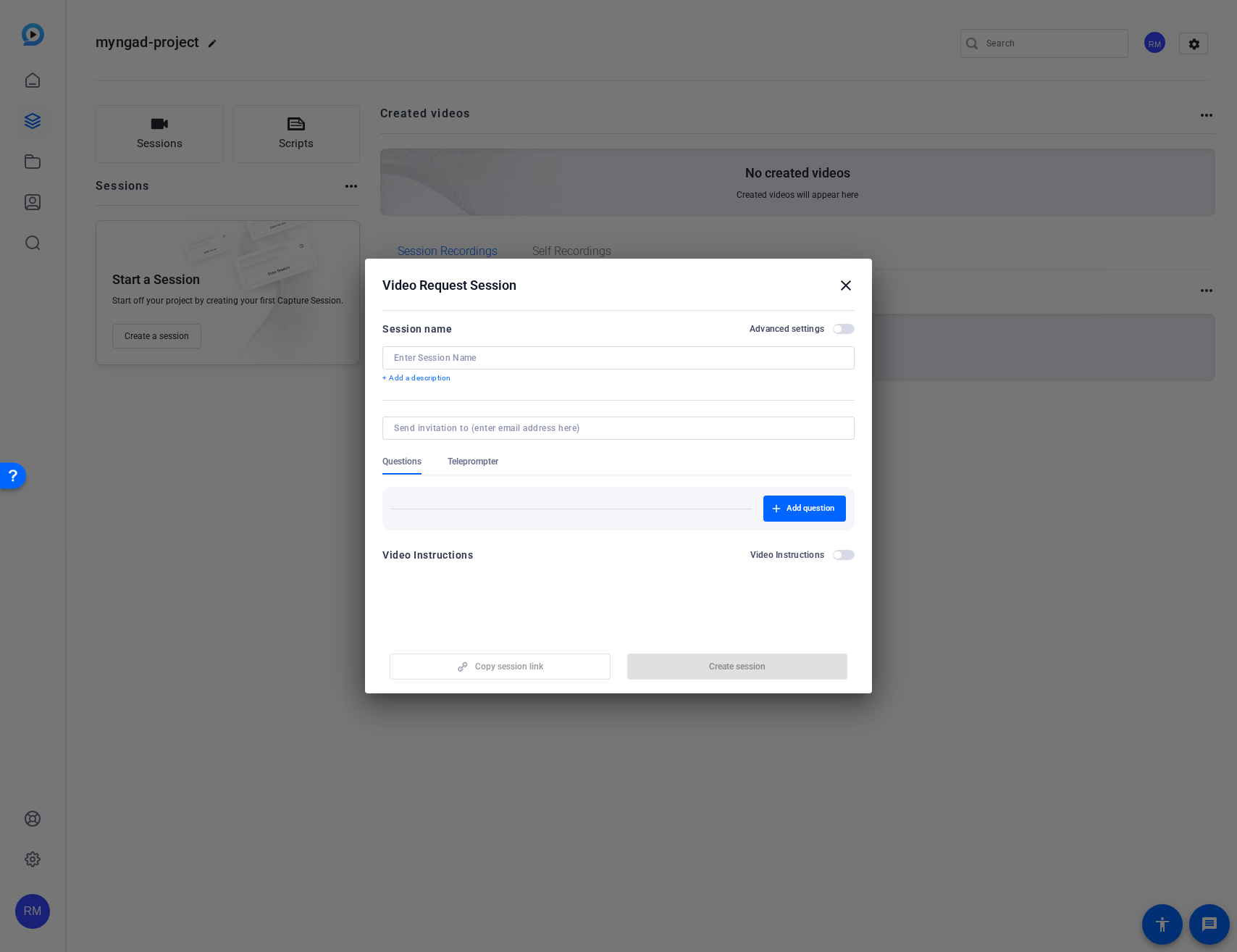
click at [529, 361] on input at bounding box center [618, 357] width 449 height 11
type input "myngad HowIAI Personas in Q suite"
click at [802, 512] on span "Add question" at bounding box center [810, 508] width 47 height 11
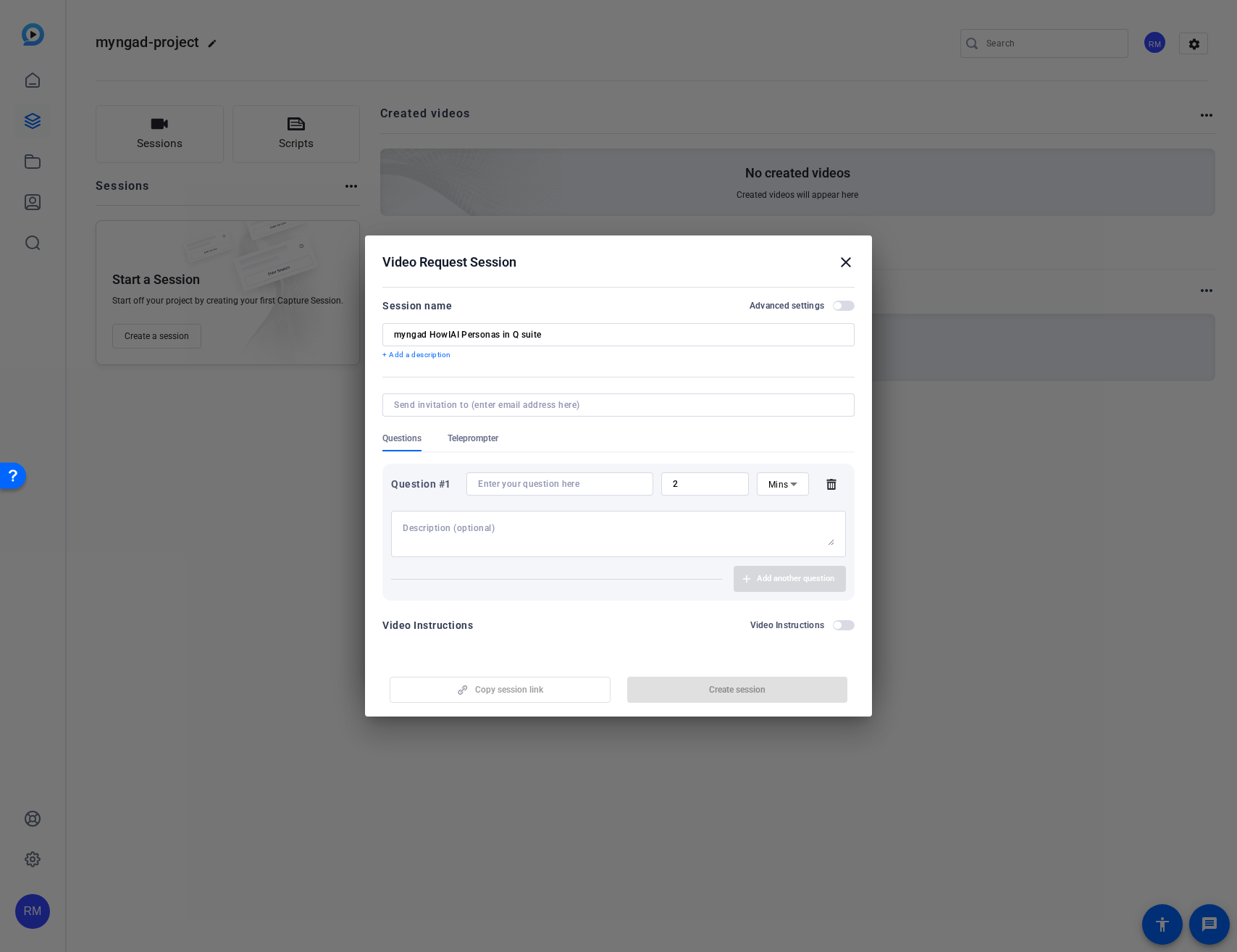
click at [537, 483] on input at bounding box center [560, 483] width 164 height 11
paste input "Please introduce yourself. What is your name, job role, and team?"
type input "Please introduce yourself. What is your name, job role, and team?"
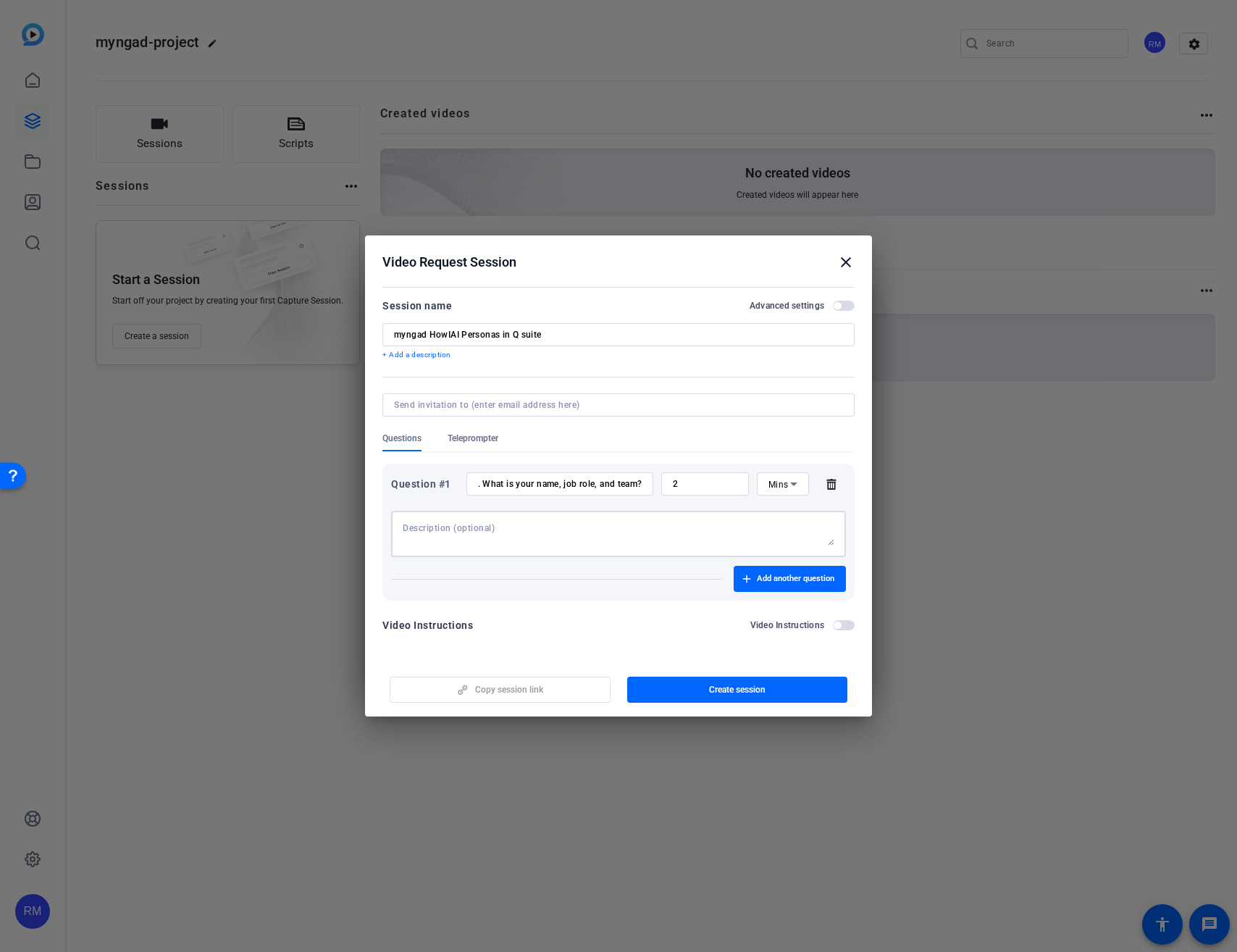
click at [658, 536] on textarea at bounding box center [618, 533] width 432 height 23
paste textarea "Start with a short introduction. This should include your name and job title/ro…"
type textarea "Start with a short introduction. This should include your name and job title/ro…"
click at [711, 491] on div "2" at bounding box center [704, 483] width 64 height 23
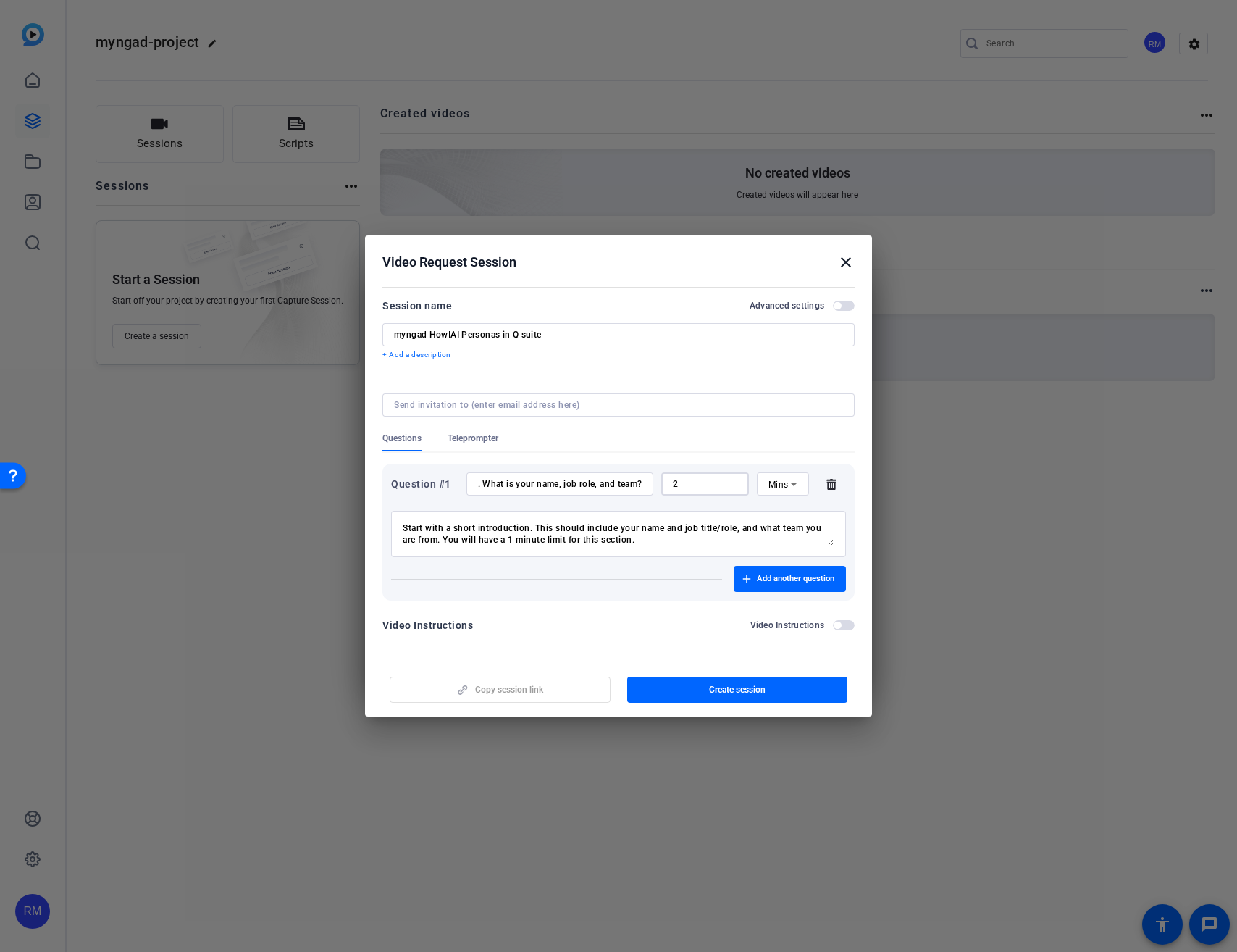
click at [701, 483] on input "2" at bounding box center [704, 483] width 64 height 11
type input "1"
click at [777, 587] on span "button" at bounding box center [790, 579] width 112 height 35
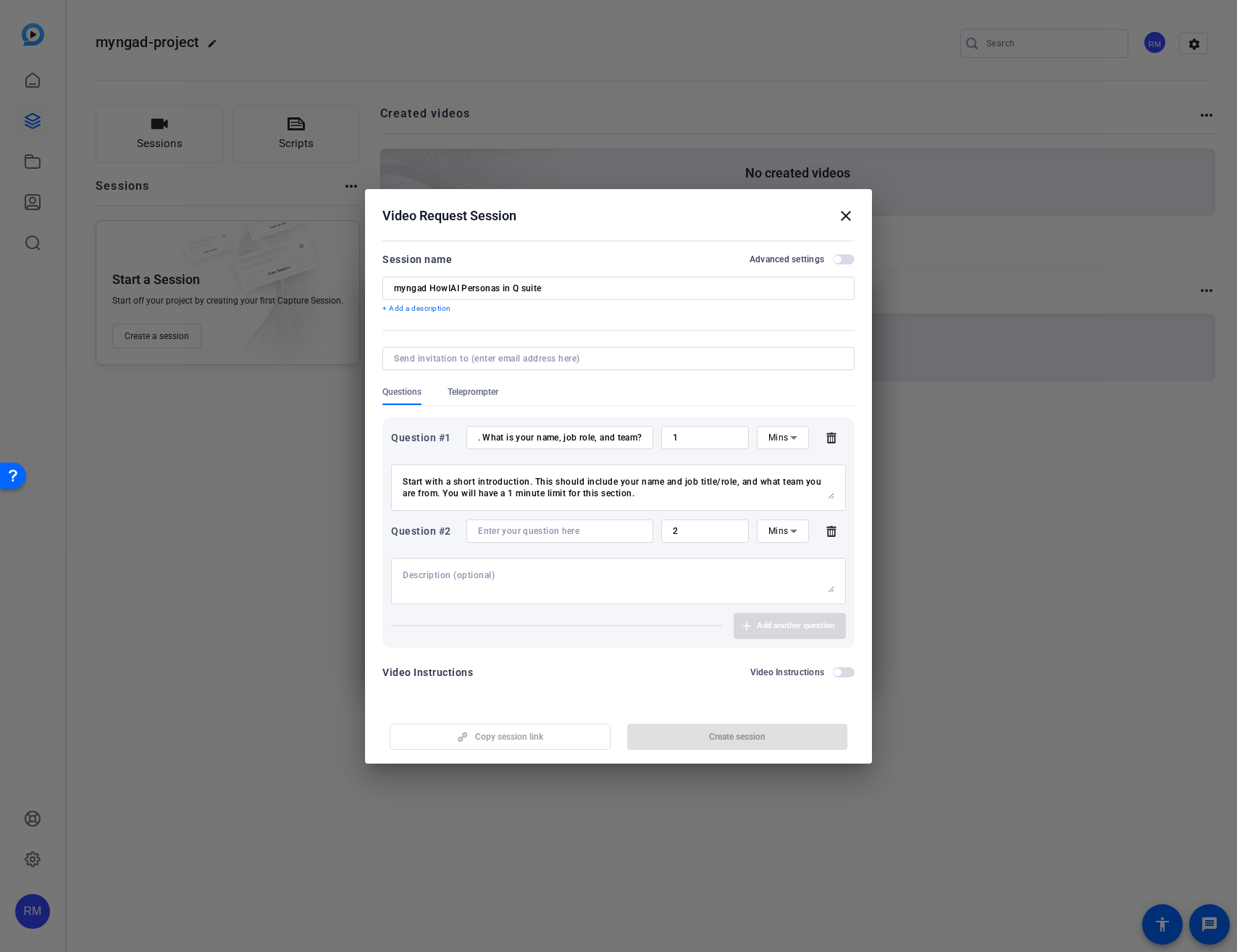
click at [526, 534] on input at bounding box center [560, 530] width 164 height 11
paste input "How do you #HowIAI? What is your use case?"
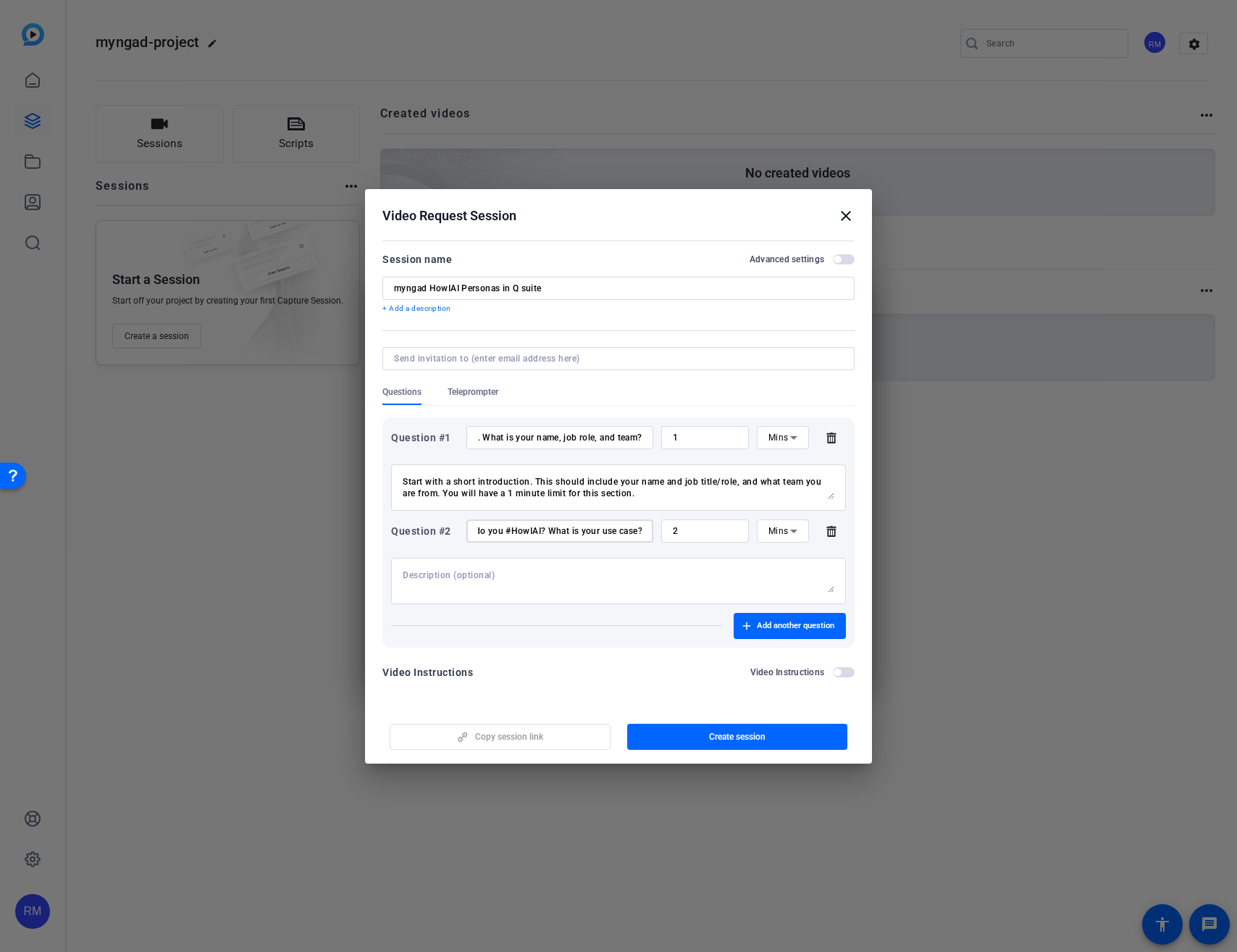
type input "How do you #HowIAI? What is your use case?"
click at [667, 586] on textarea at bounding box center [618, 581] width 432 height 23
paste textarea "Take some time to describe your use case. What is the problem that you are look…"
type textarea "Take some time to describe your use case. What is the problem that you are look…"
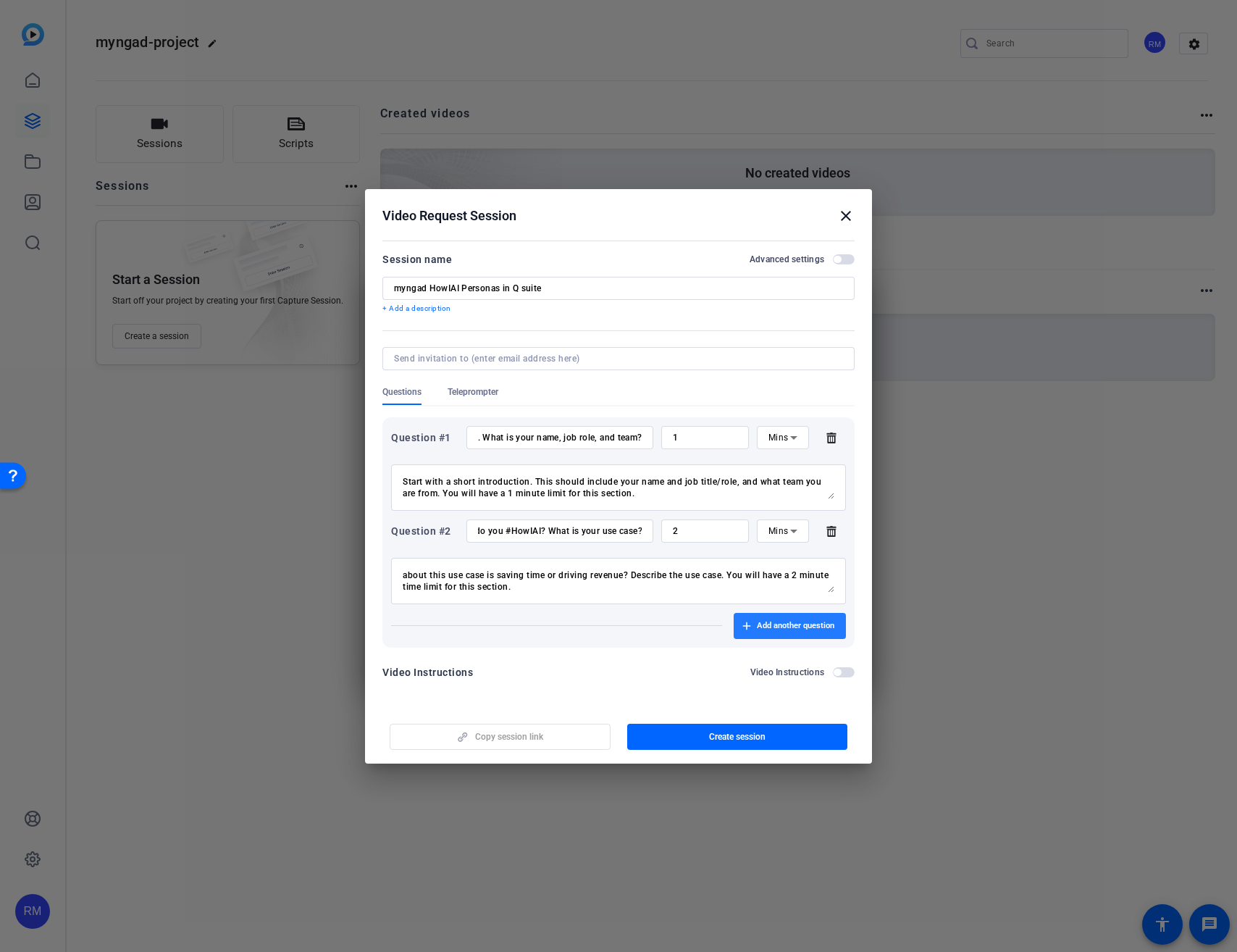
click at [762, 620] on span "Add another question" at bounding box center [796, 626] width 77 height 11
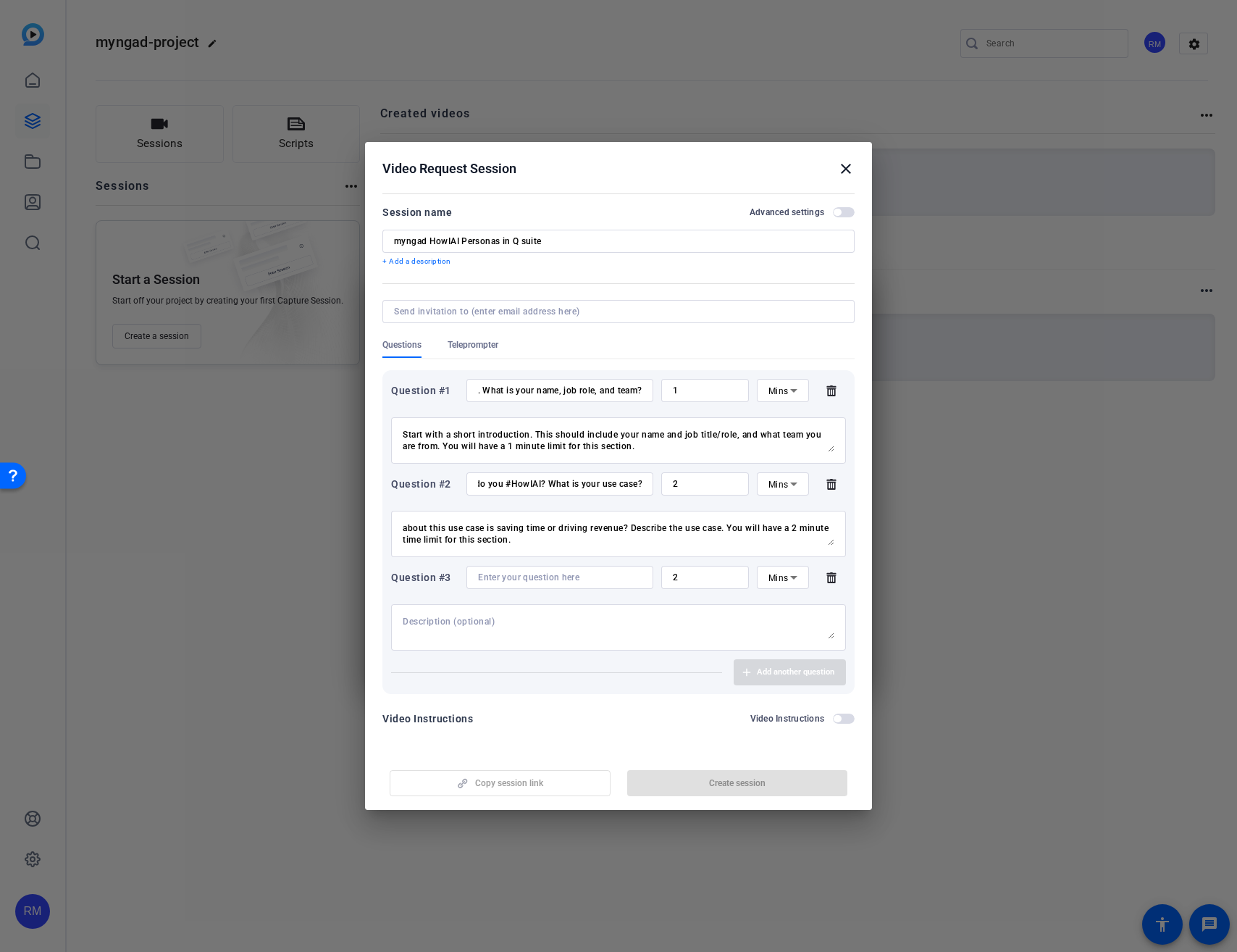
click at [563, 584] on div at bounding box center [560, 577] width 164 height 23
paste input "Show the demo!"
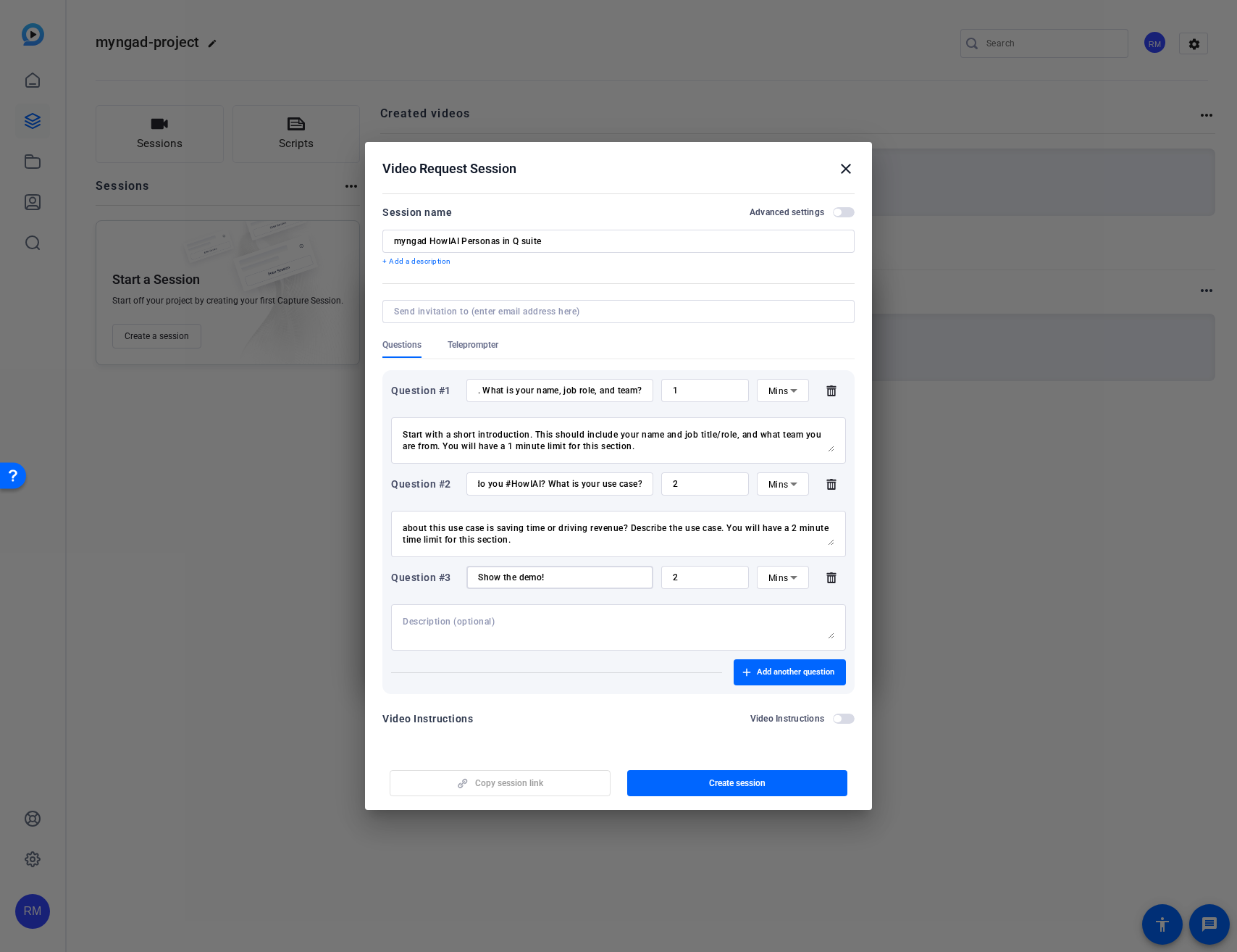
type input "Show the demo!"
click at [710, 587] on div "2" at bounding box center [704, 577] width 64 height 23
click at [702, 577] on input "2" at bounding box center [704, 576] width 64 height 11
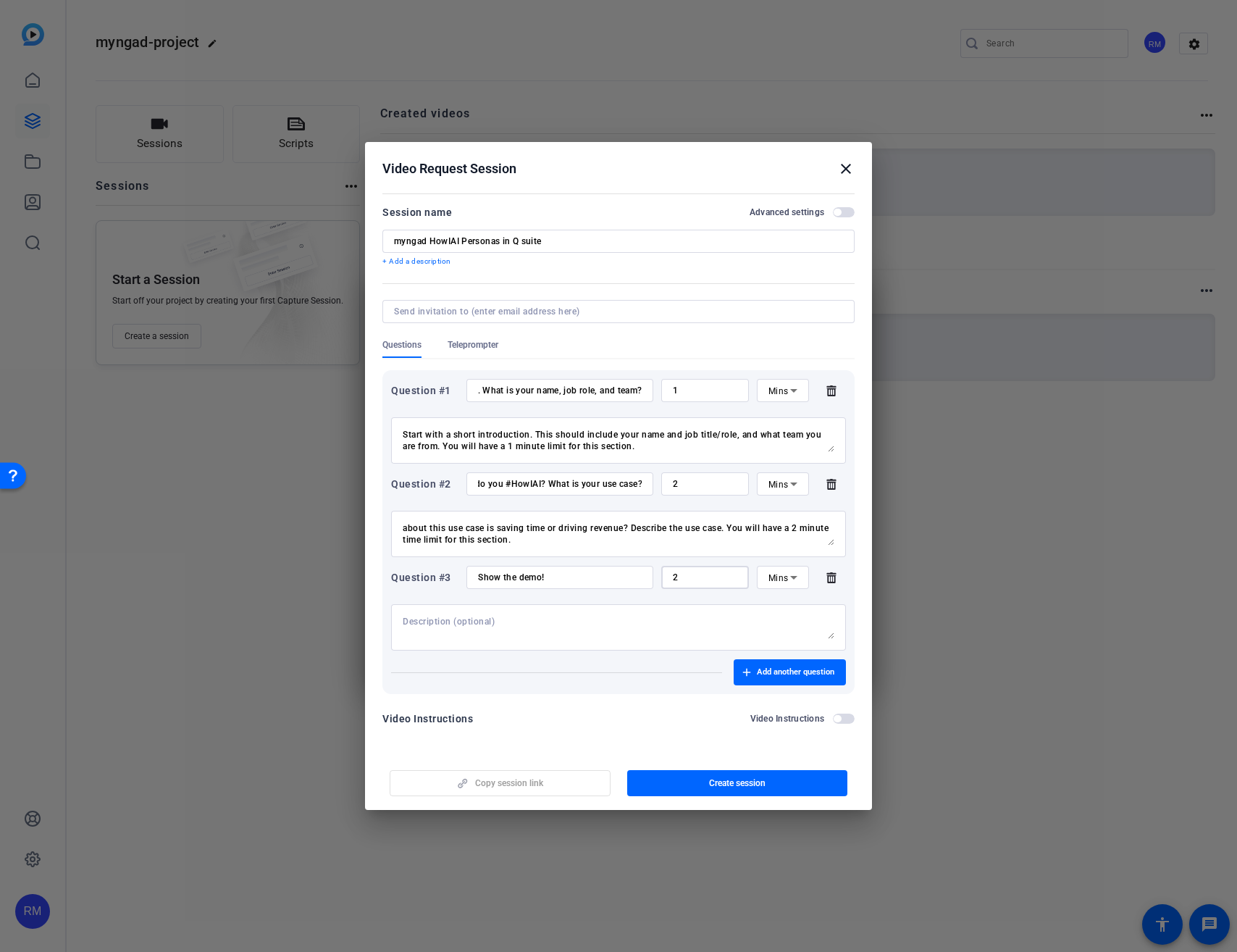
click at [702, 578] on input "2" at bounding box center [704, 576] width 64 height 11
paste input "5"
type input "5"
click at [629, 608] on div at bounding box center [618, 626] width 432 height 47
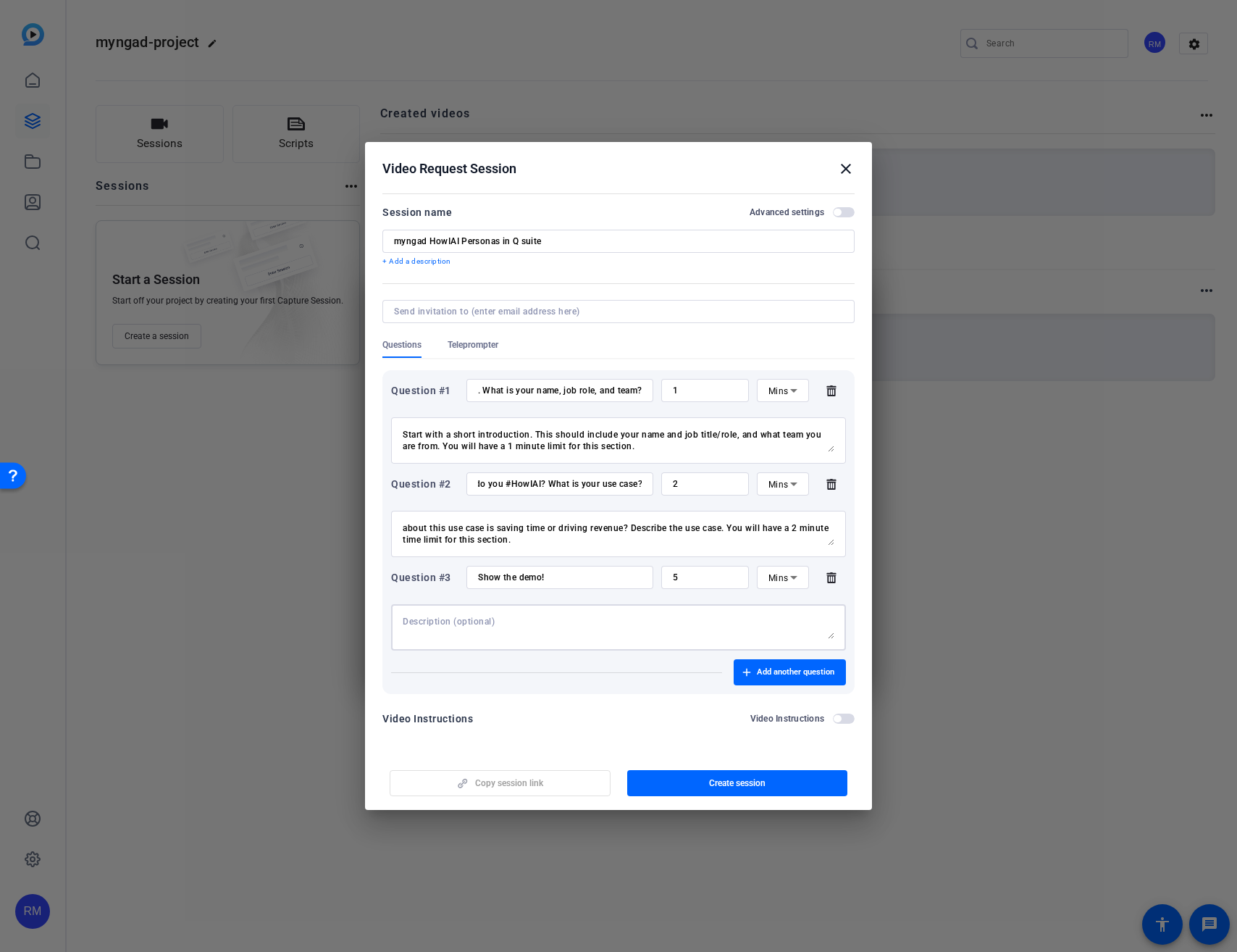
click at [618, 620] on textarea at bounding box center [618, 627] width 432 height 23
paste textarea "Make sure to share you screen with your demo. Both your camera and your screen …"
type textarea "Make sure to share you screen with your demo. Both your camera and your screen …"
click at [769, 678] on span "button" at bounding box center [790, 672] width 112 height 35
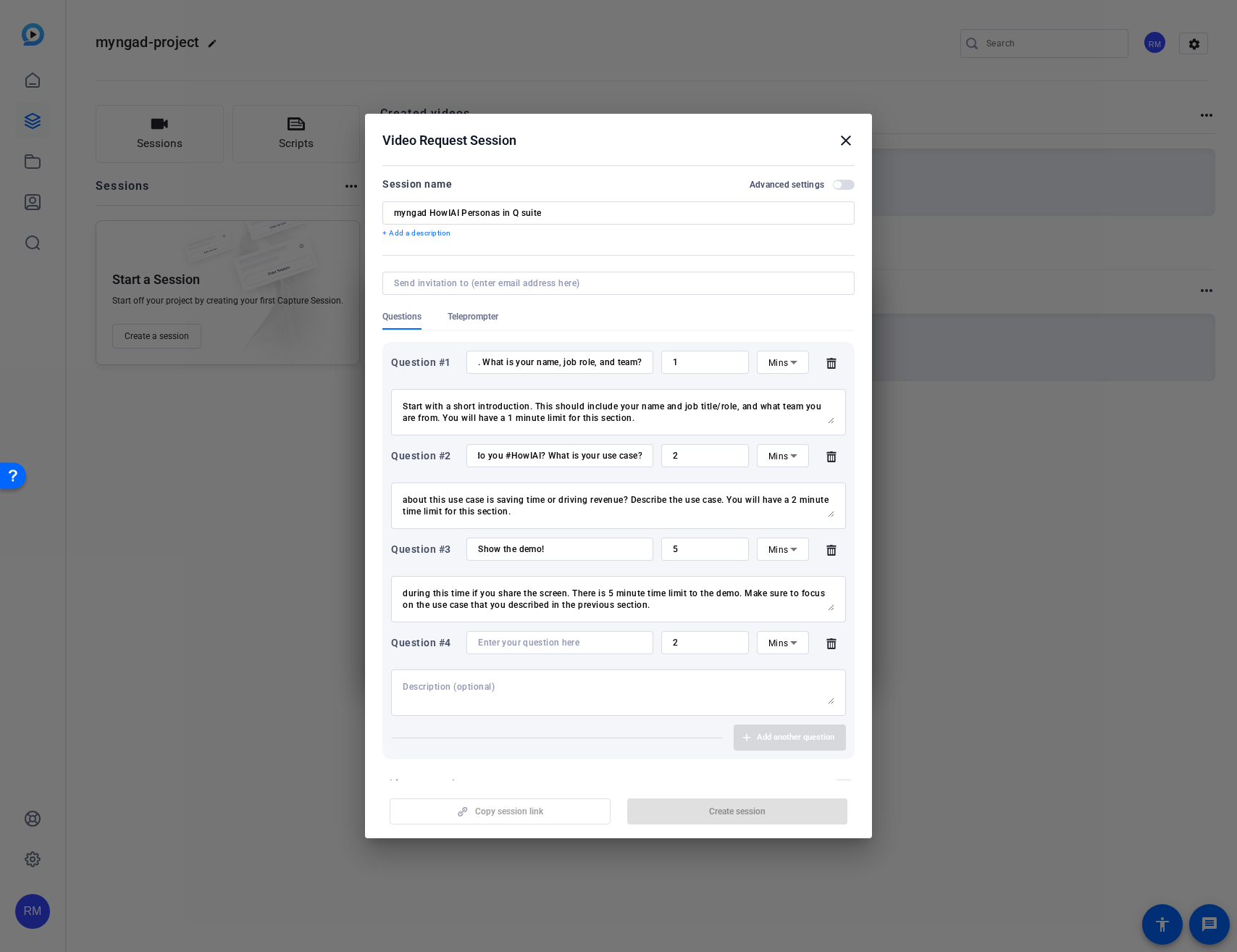
click at [567, 635] on div at bounding box center [560, 642] width 164 height 23
click at [565, 641] on input at bounding box center [560, 642] width 164 height 11
paste input "What are the results/impact of using AI in this way?"
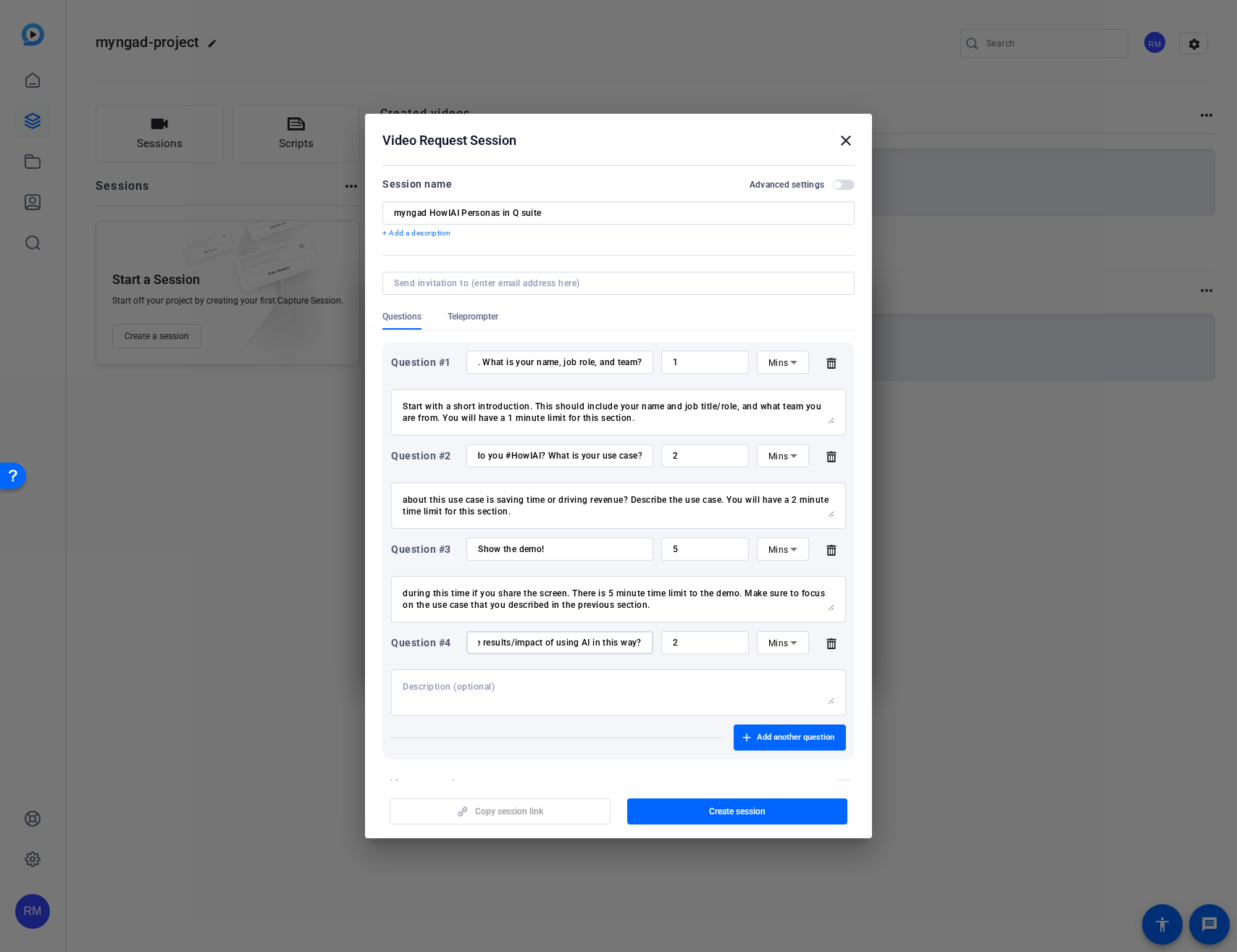
type input "What are the results/impact of using AI in this way?"
click at [666, 676] on div at bounding box center [618, 692] width 432 height 47
click at [661, 682] on textarea at bounding box center [618, 692] width 432 height 23
paste textarea "What are the results/impact of using AI in this method? Does it save you a sign…"
type textarea "What are the results/impact of using AI in this method? Does it save you a sign…"
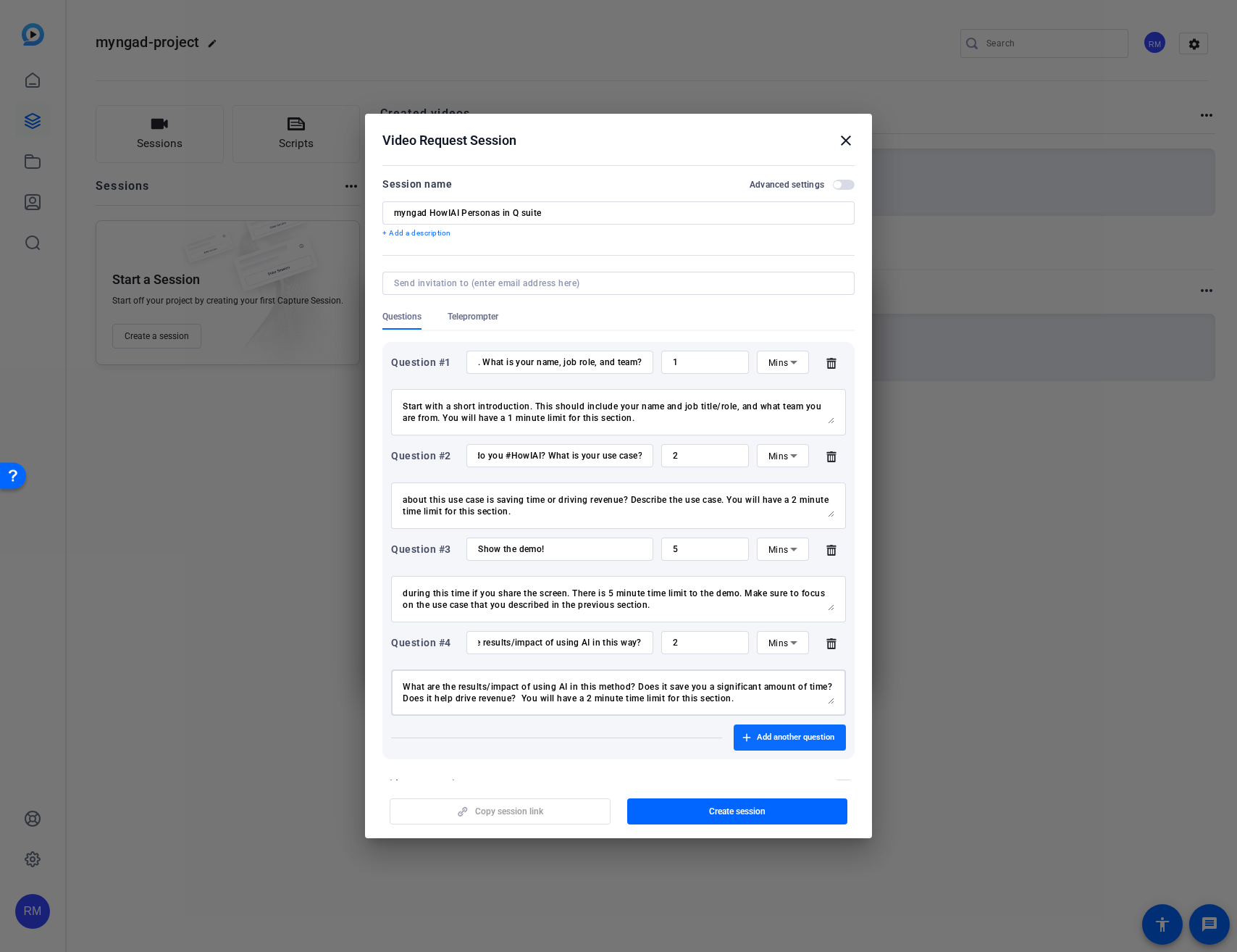
click at [757, 733] on span "Add another question" at bounding box center [796, 737] width 77 height 11
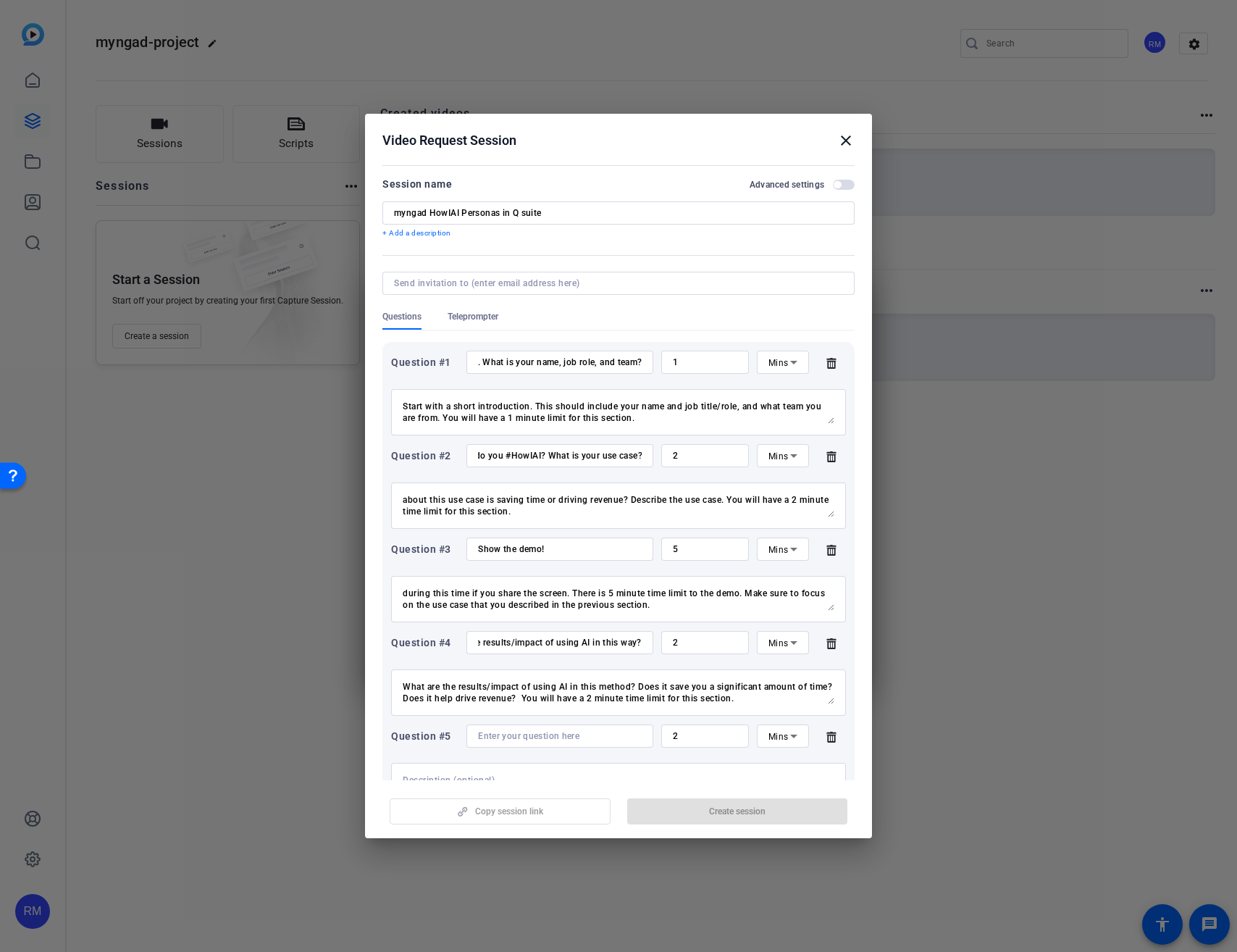
scroll to position [131, 0]
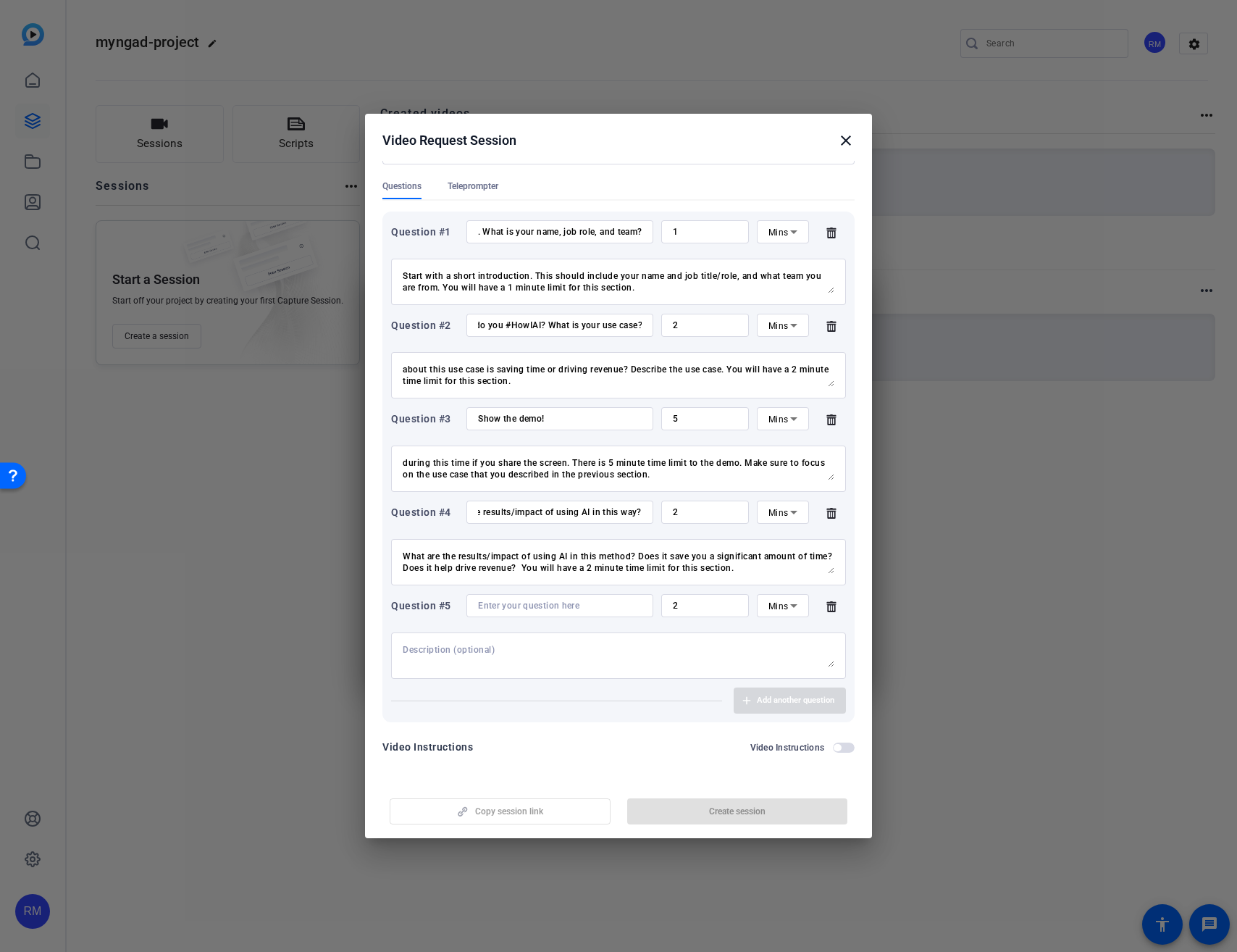
click at [575, 598] on div at bounding box center [560, 605] width 164 height 23
click at [573, 604] on input at bounding box center [560, 605] width 164 height 11
paste input "What are the key takeaways/call to action?"
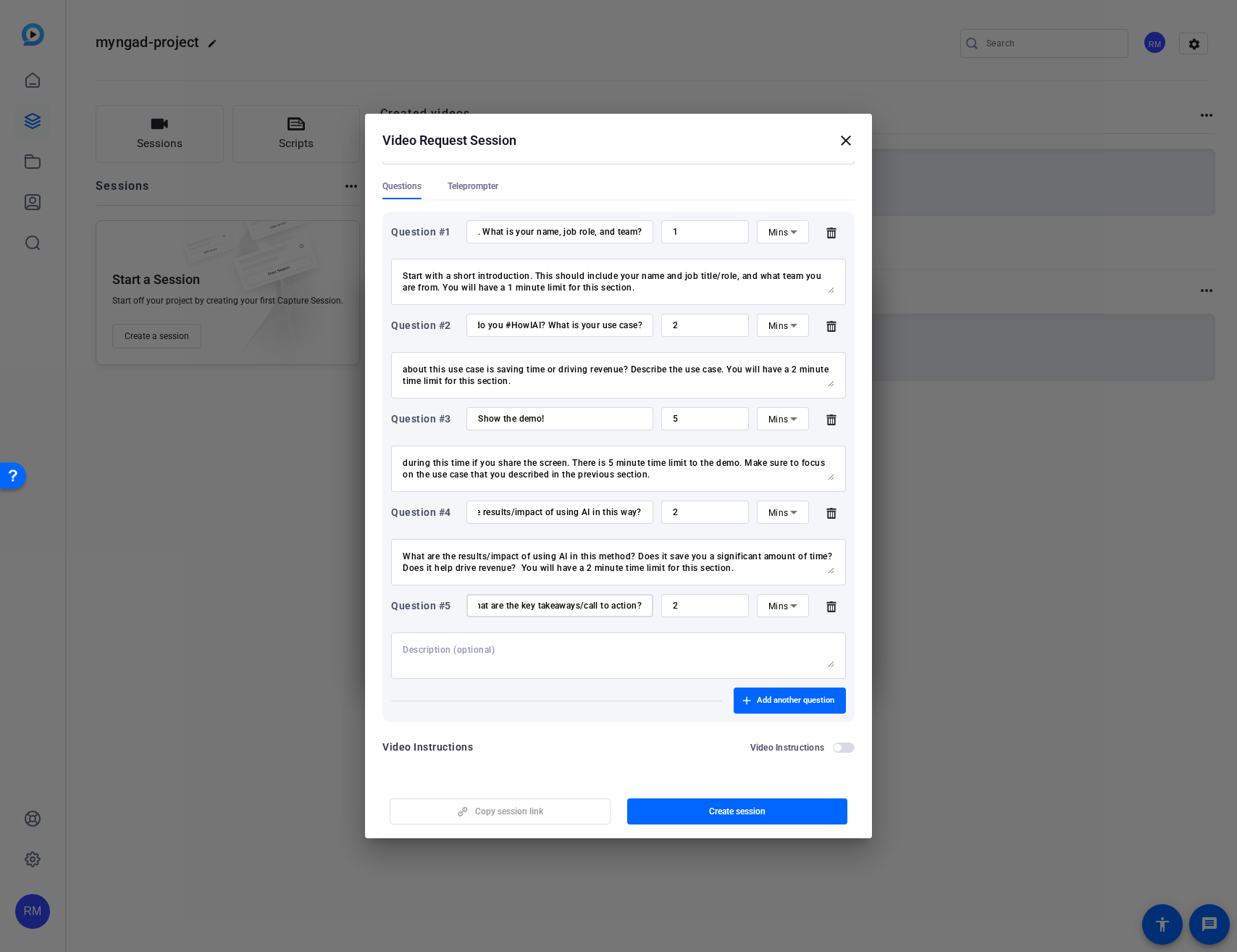
type input "What are the key takeaways/call to action?"
click at [685, 602] on input "2" at bounding box center [704, 605] width 64 height 11
type input "1"
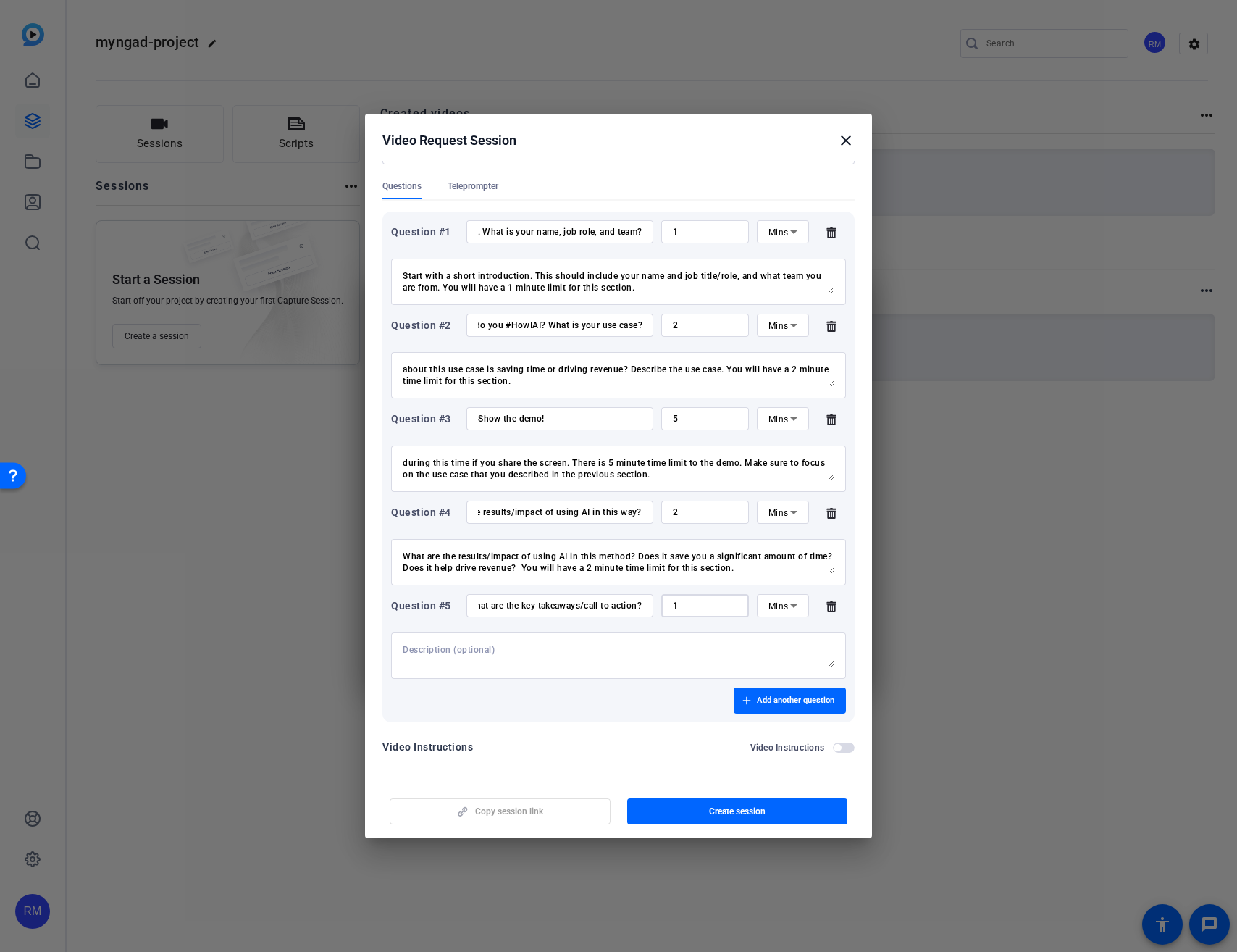
click at [607, 641] on div at bounding box center [618, 655] width 432 height 47
click at [595, 656] on textarea at bounding box center [618, 655] width 432 height 23
paste textarea "Wrap up the presentation with a key takeaways/call to action section. If you do…"
type textarea "Wrap up the presentation with a key takeaways/call to action section. If you do…"
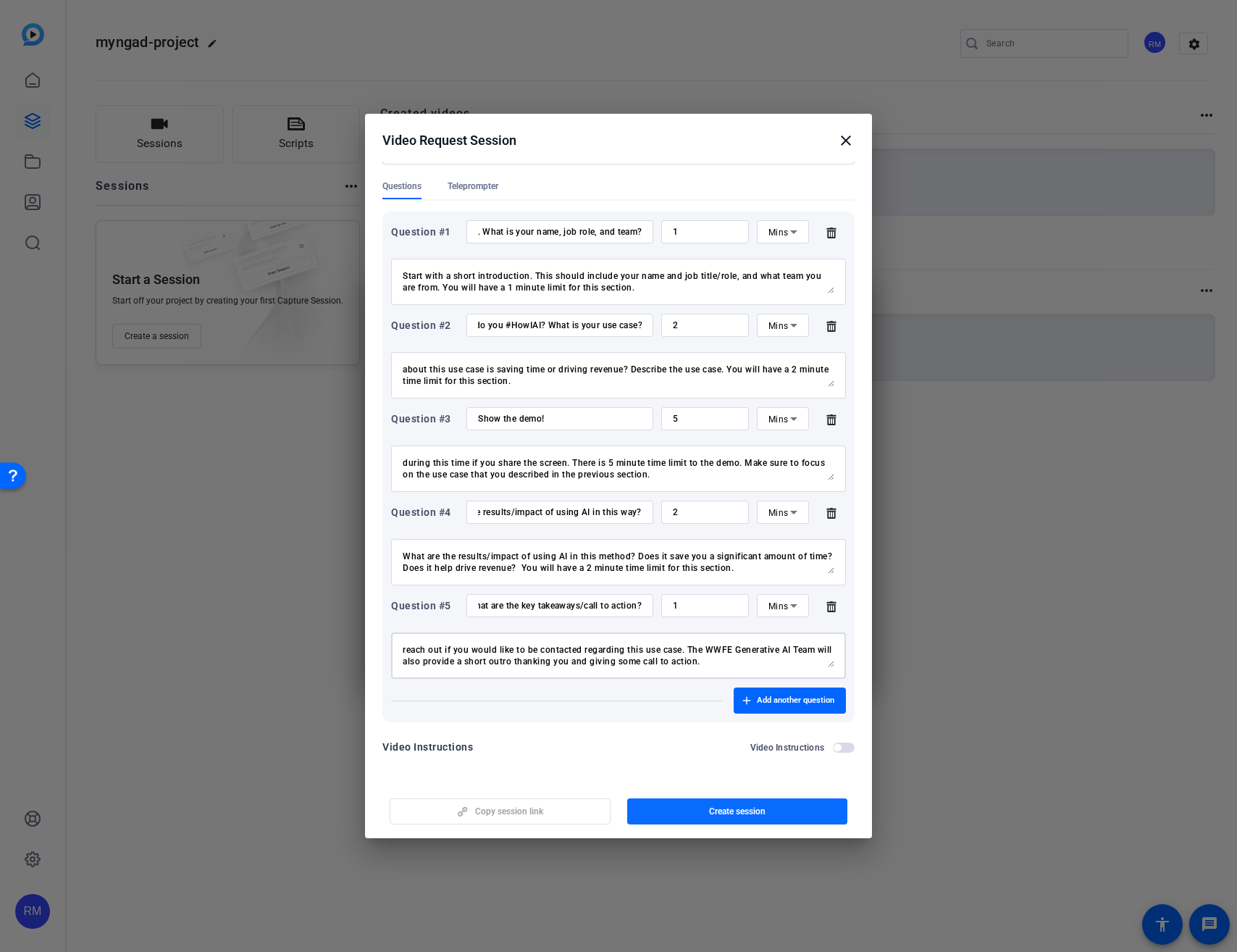
click at [692, 812] on span "button" at bounding box center [738, 812] width 221 height 35
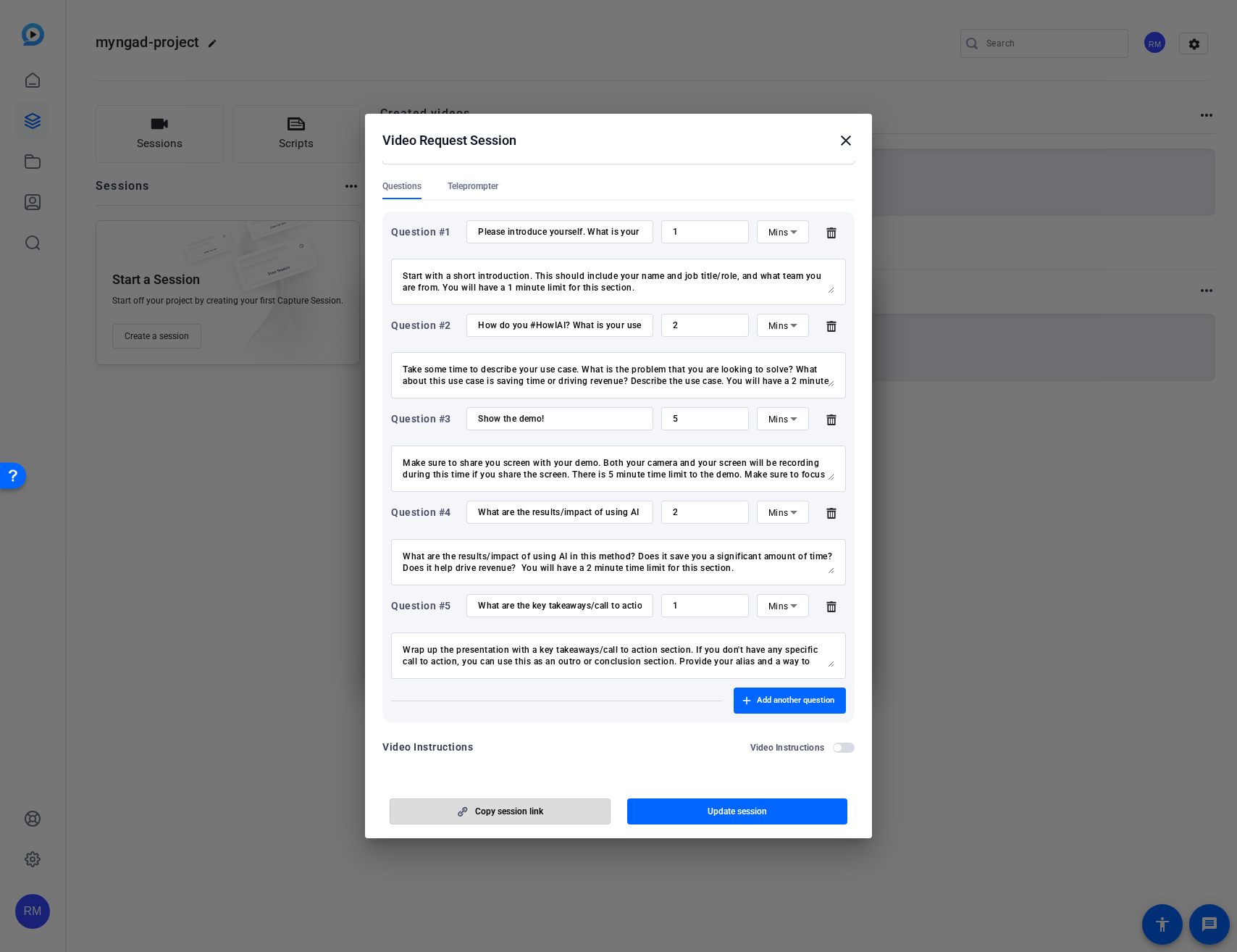
click at [471, 805] on span "button" at bounding box center [500, 812] width 219 height 35
click at [839, 141] on mat-icon "close" at bounding box center [846, 140] width 18 height 18
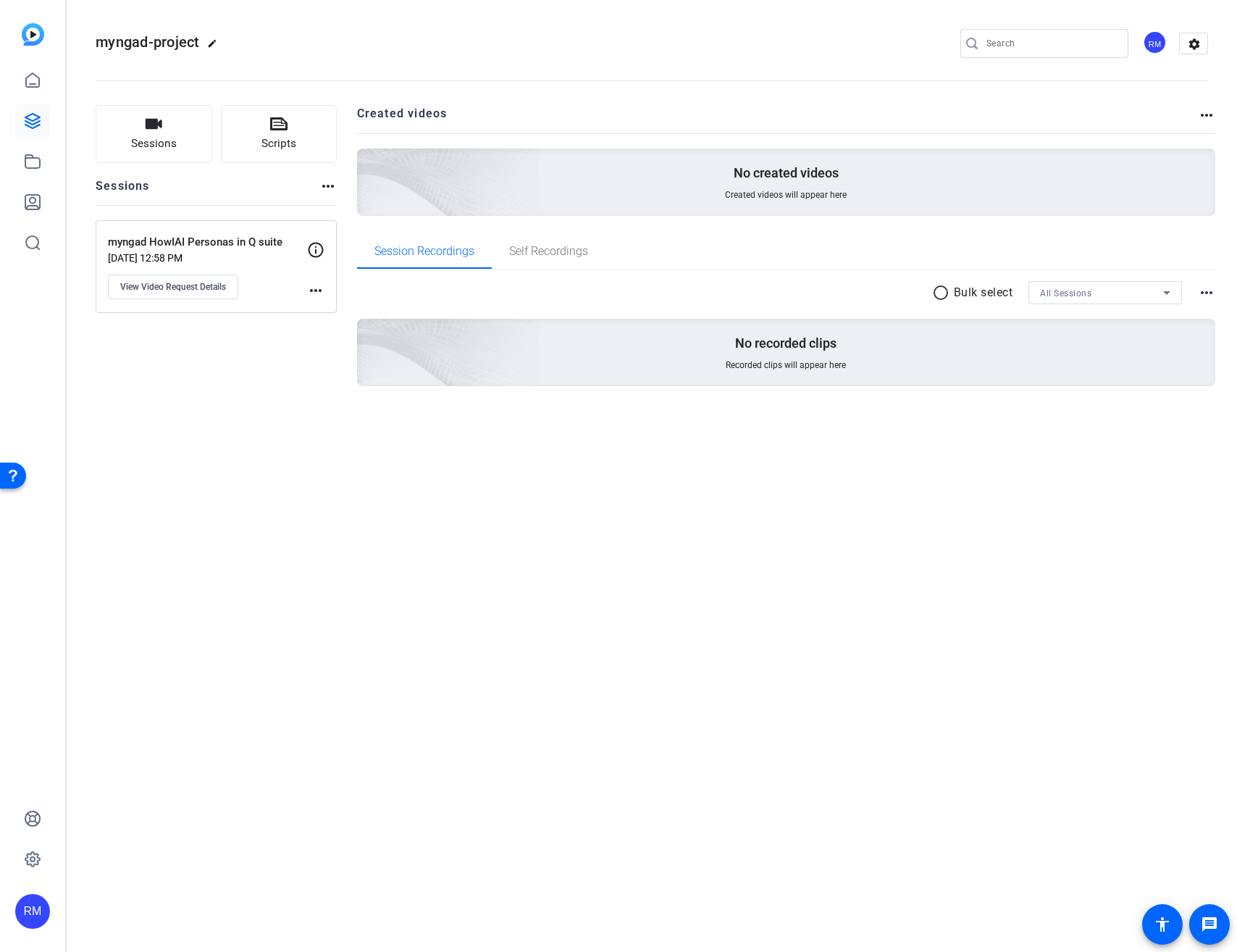
click at [738, 446] on div "Sessions Scripts Sessions more_horiz myngad HowIAI Personas in Q suite [DATE] 1…" at bounding box center [652, 268] width 1170 height 363
